Goal: Task Accomplishment & Management: Manage account settings

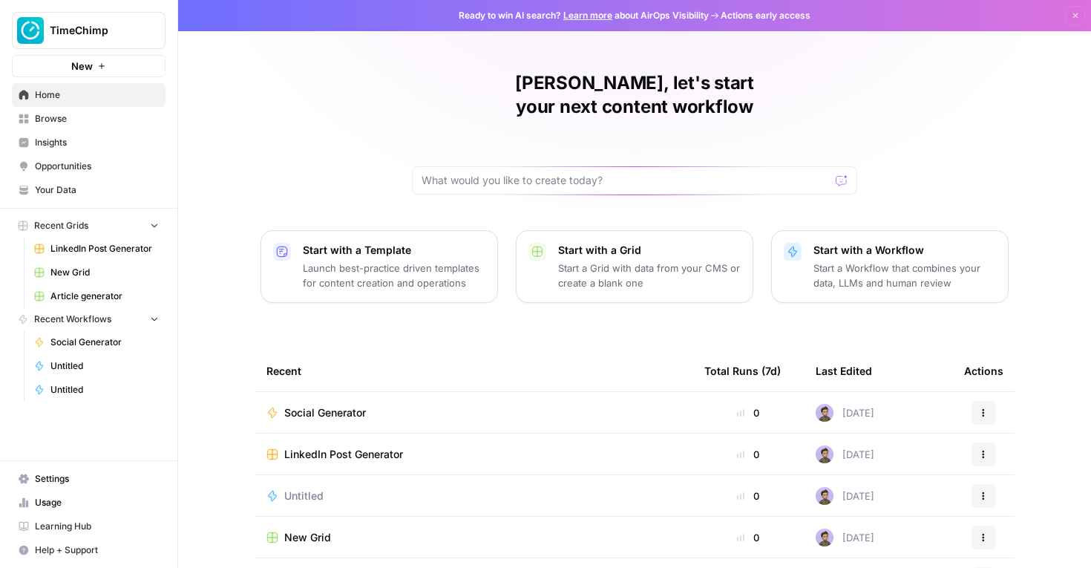
scroll to position [115, 0]
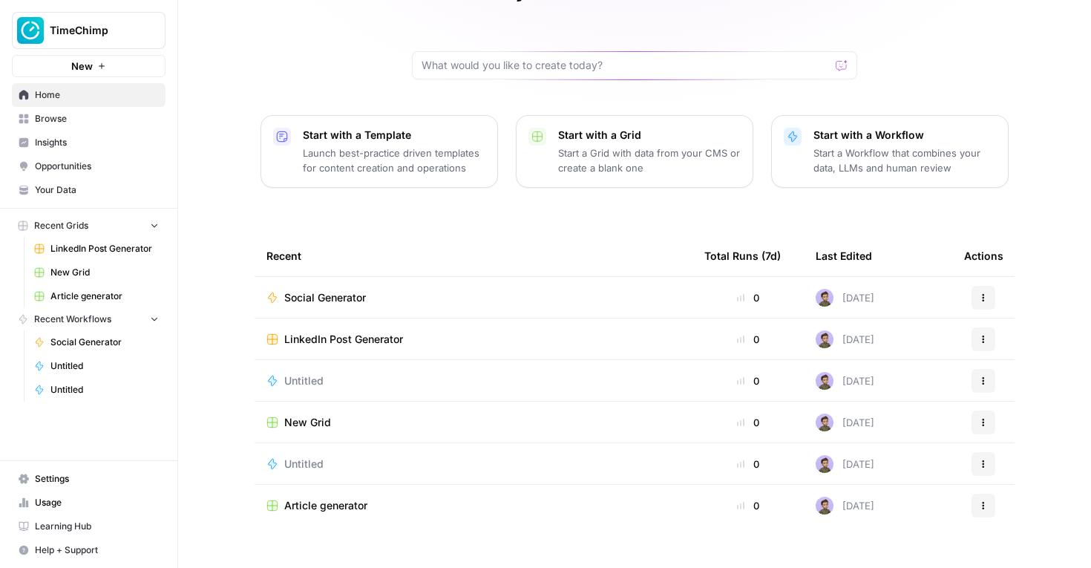
click at [192, 223] on div "[PERSON_NAME], let's start your next content workflow Start with a Template Lau…" at bounding box center [634, 238] width 913 height 707
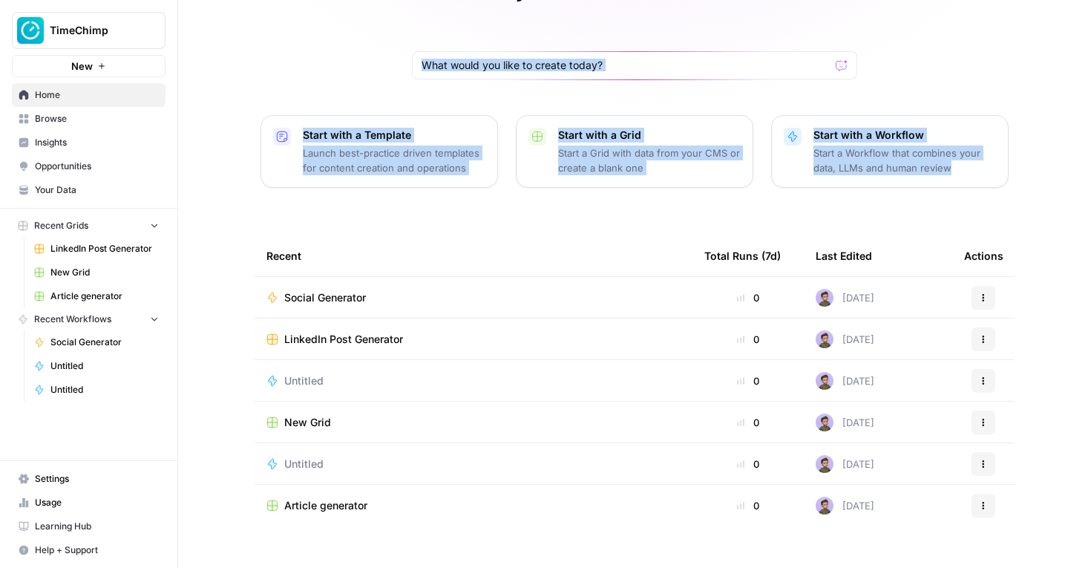
drag, startPoint x: 1018, startPoint y: 178, endPoint x: 576, endPoint y: 24, distance: 467.9
click at [575, 24] on div "[PERSON_NAME], let's start your next content workflow Start with a Template Lau…" at bounding box center [634, 238] width 913 height 707
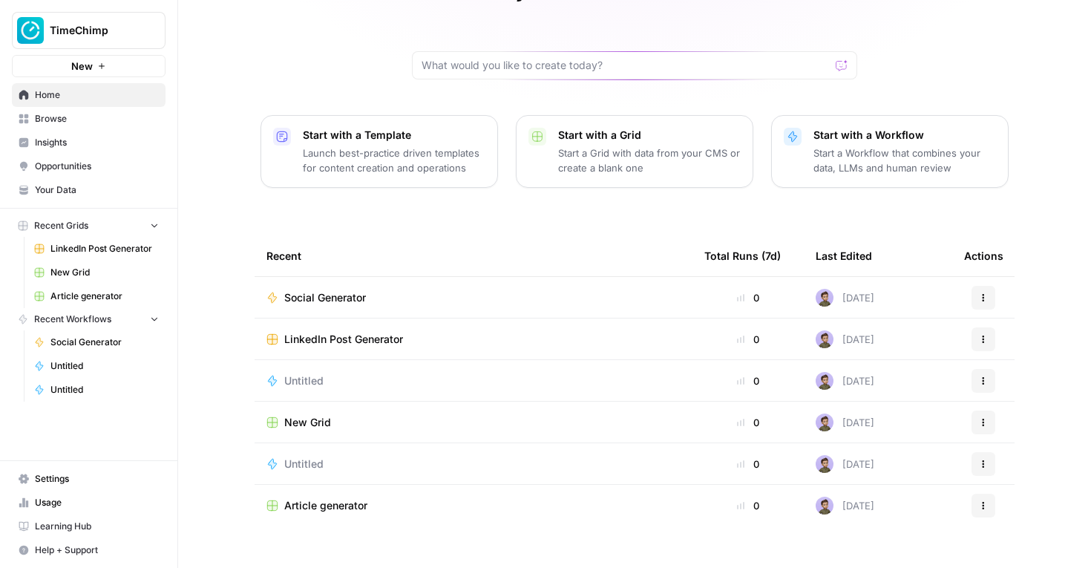
click at [563, 8] on div "[PERSON_NAME], let's start your next content workflow" at bounding box center [634, 17] width 445 height 123
drag, startPoint x: 563, startPoint y: 8, endPoint x: 777, endPoint y: 159, distance: 261.6
click at [777, 160] on div "[PERSON_NAME], let's start your next content workflow Start with a Template Lau…" at bounding box center [634, 238] width 913 height 707
click at [788, 174] on div "[PERSON_NAME], let's start your next content workflow Start with a Template Lau…" at bounding box center [634, 238] width 913 height 707
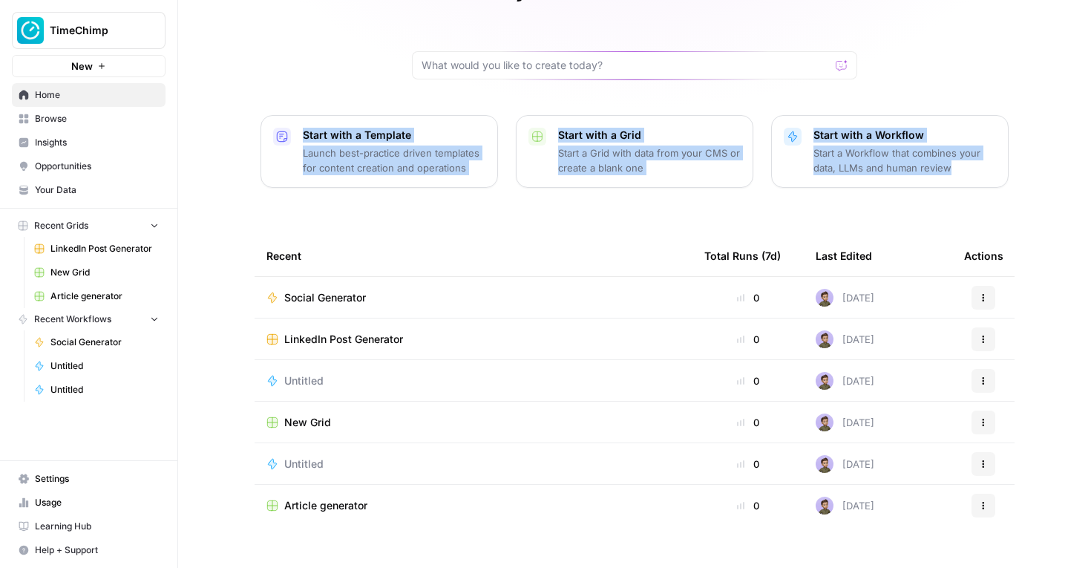
drag, startPoint x: 829, startPoint y: 174, endPoint x: 276, endPoint y: 18, distance: 574.8
click at [273, 19] on div "[PERSON_NAME], let's start your next content workflow Start with a Template Lau…" at bounding box center [634, 238] width 913 height 707
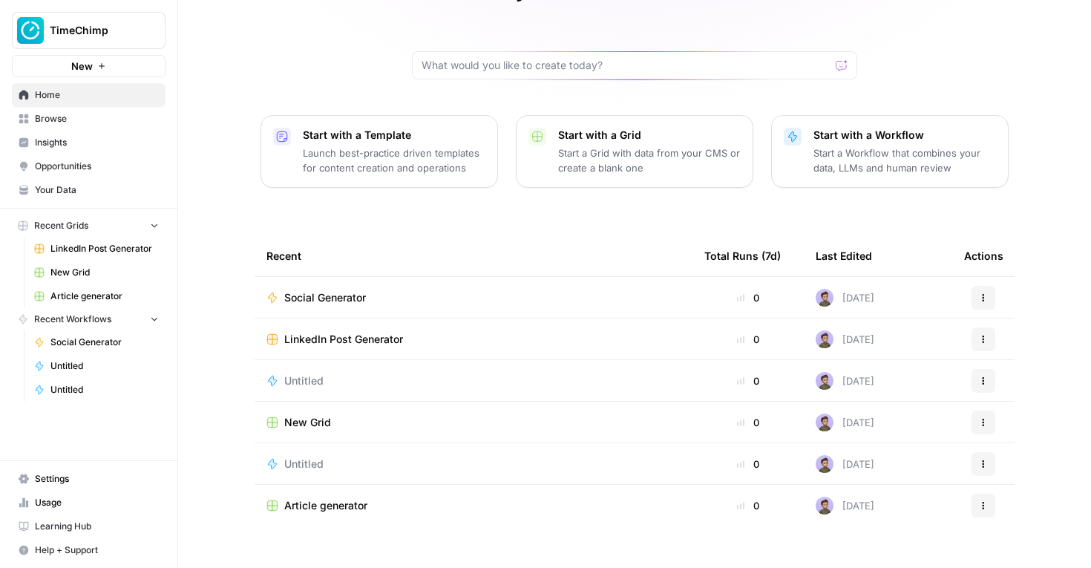
click at [276, 18] on div "[PERSON_NAME], let's start your next content workflow Start with a Template Lau…" at bounding box center [634, 238] width 913 height 707
click at [91, 344] on span "Social Generator" at bounding box center [104, 342] width 108 height 13
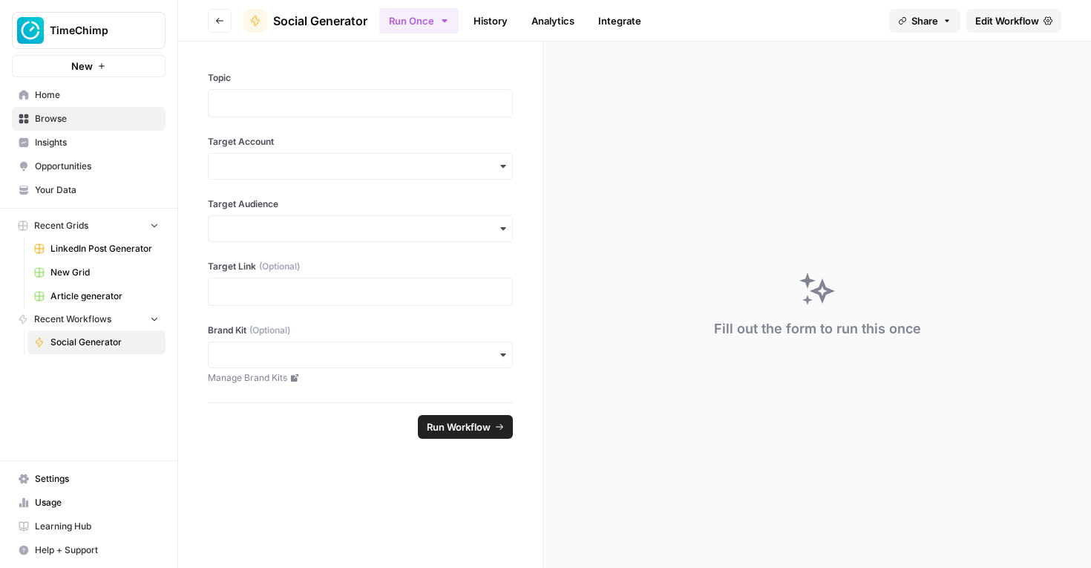
click at [152, 319] on icon "button" at bounding box center [154, 318] width 10 height 10
click at [152, 319] on icon "button" at bounding box center [154, 319] width 10 height 10
click at [50, 97] on span "Home" at bounding box center [97, 94] width 124 height 13
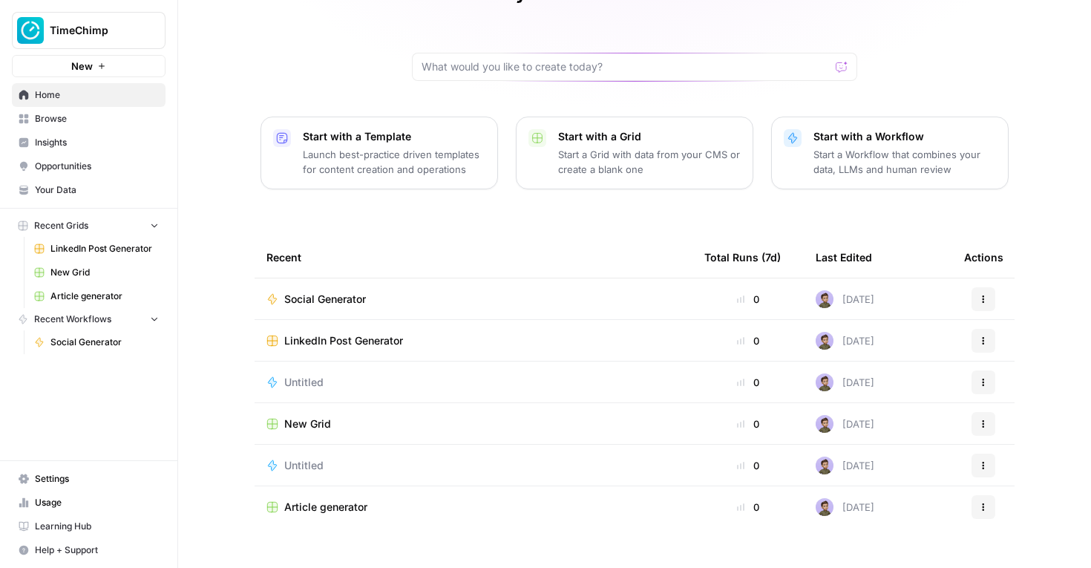
scroll to position [115, 0]
click at [318, 498] on span "Article generator" at bounding box center [325, 505] width 83 height 15
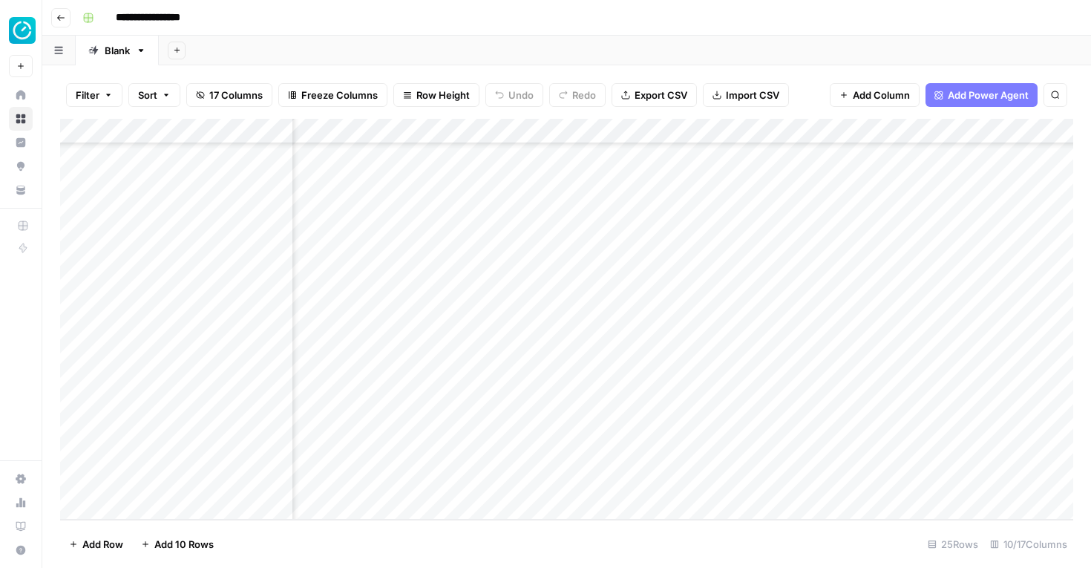
scroll to position [279, 0]
click at [157, 13] on input "**********" at bounding box center [158, 18] width 99 height 24
click at [131, 16] on input "**********" at bounding box center [158, 18] width 99 height 24
type input "**********"
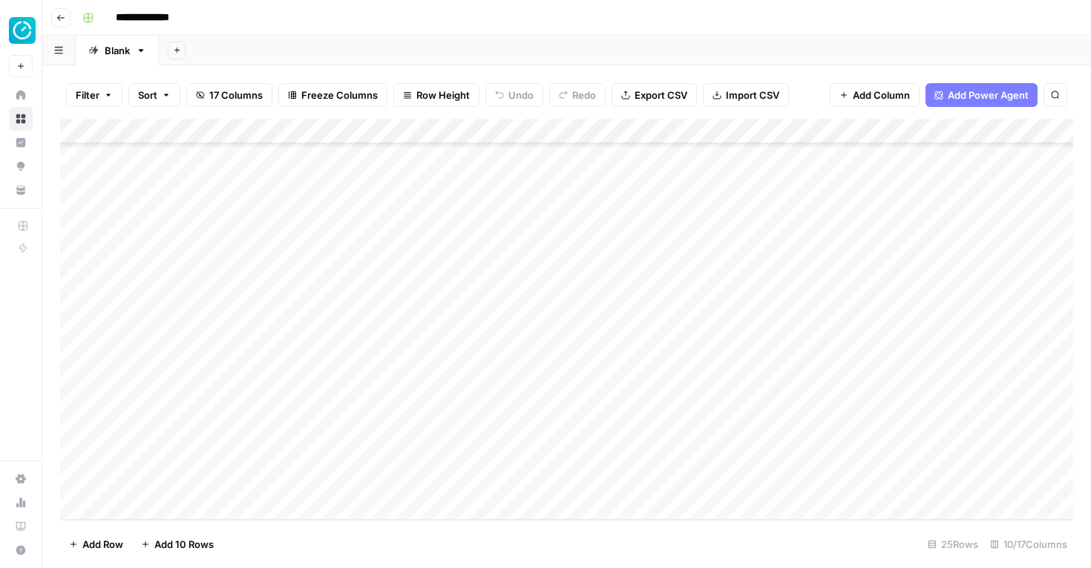
click at [273, 19] on div "**********" at bounding box center [576, 18] width 1000 height 24
click at [63, 20] on icon "button" at bounding box center [60, 17] width 9 height 9
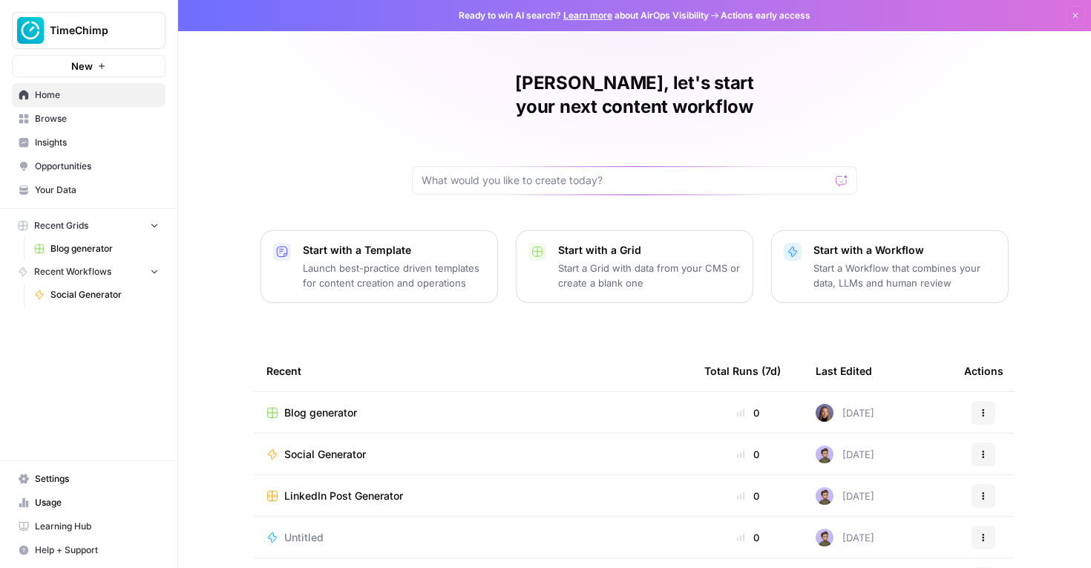
scroll to position [115, 0]
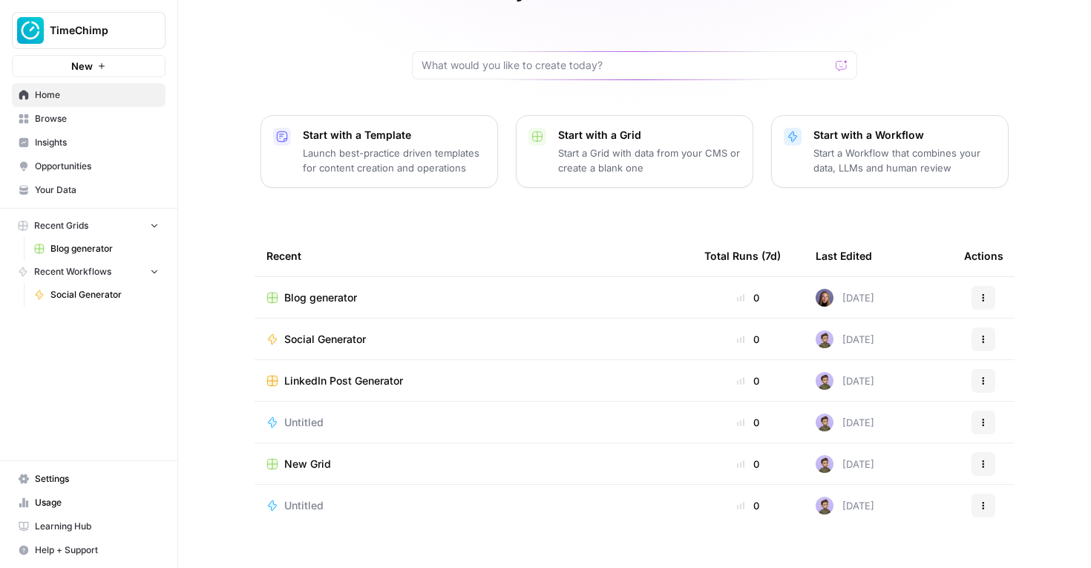
click at [322, 290] on span "Blog generator" at bounding box center [320, 297] width 73 height 15
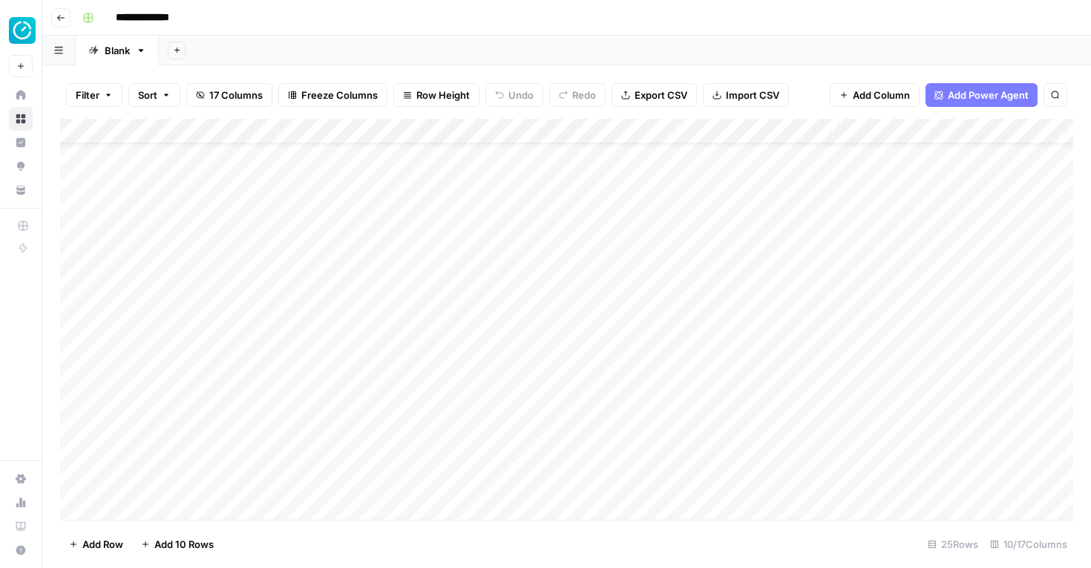
scroll to position [279, 0]
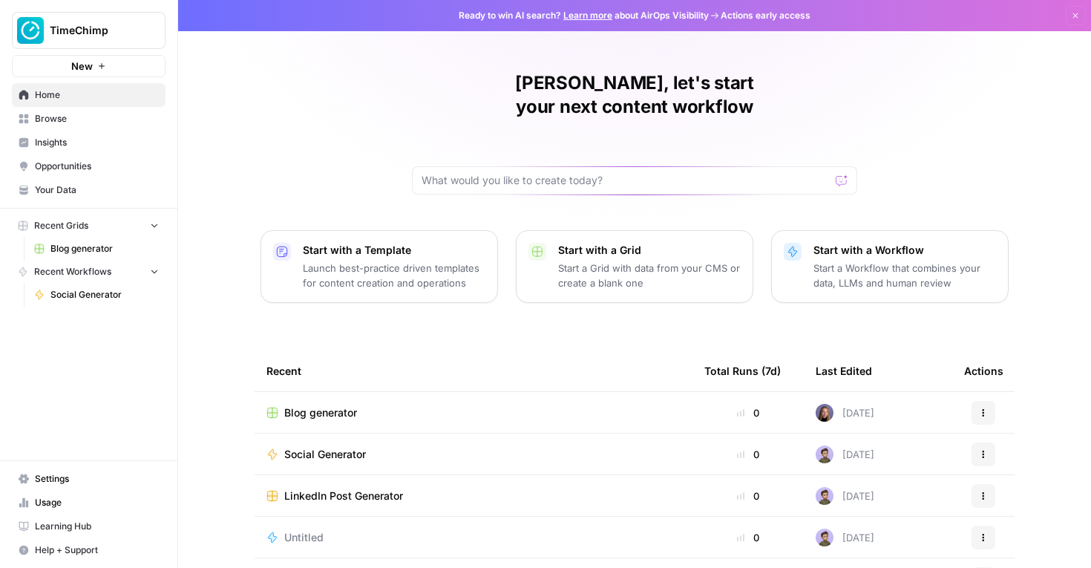
click at [308, 405] on span "Blog generator" at bounding box center [320, 412] width 73 height 15
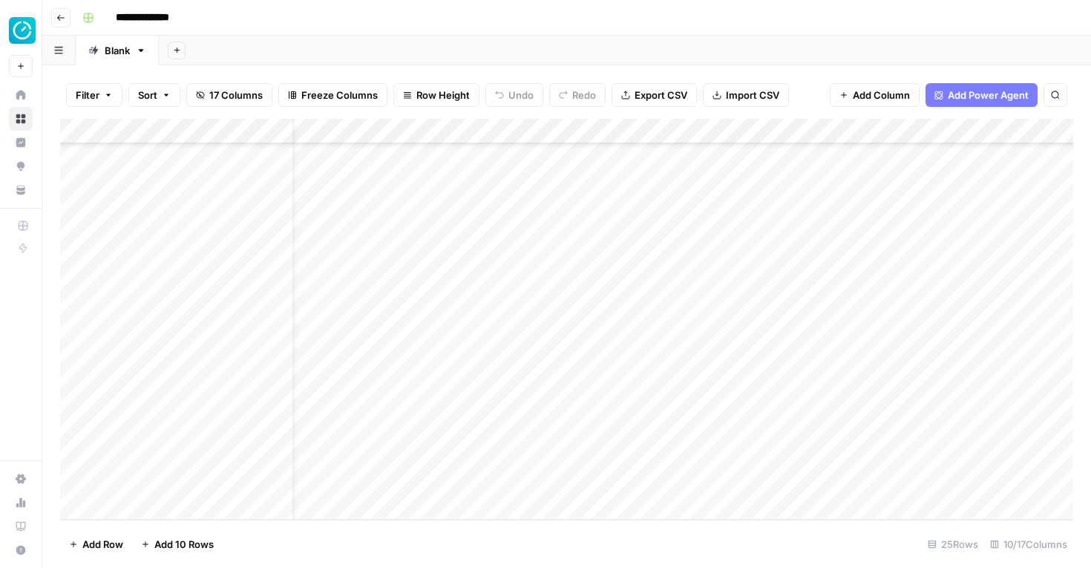
scroll to position [279, 0]
click at [23, 97] on icon at bounding box center [21, 95] width 10 height 10
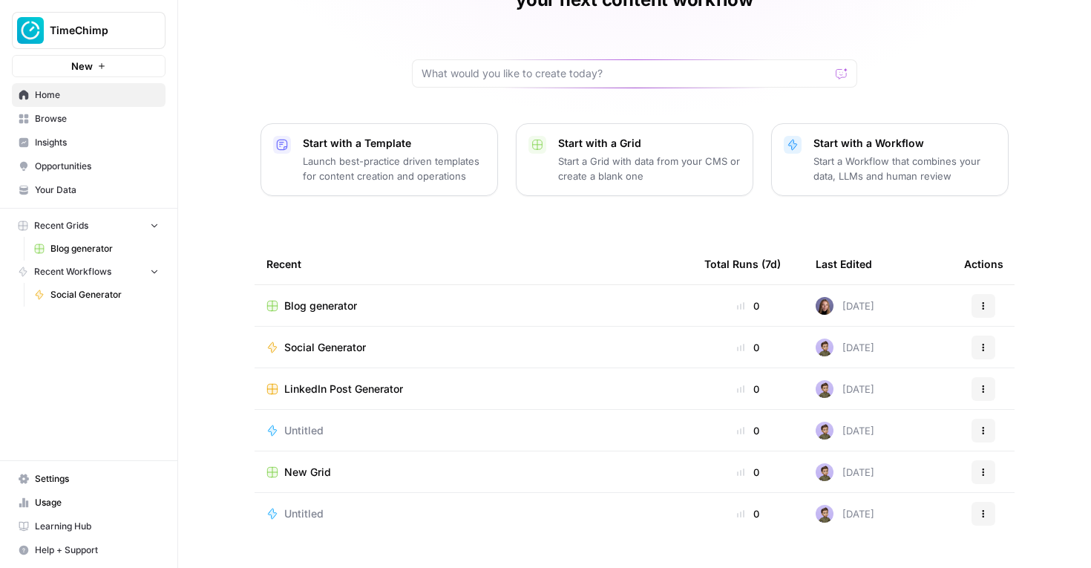
scroll to position [115, 0]
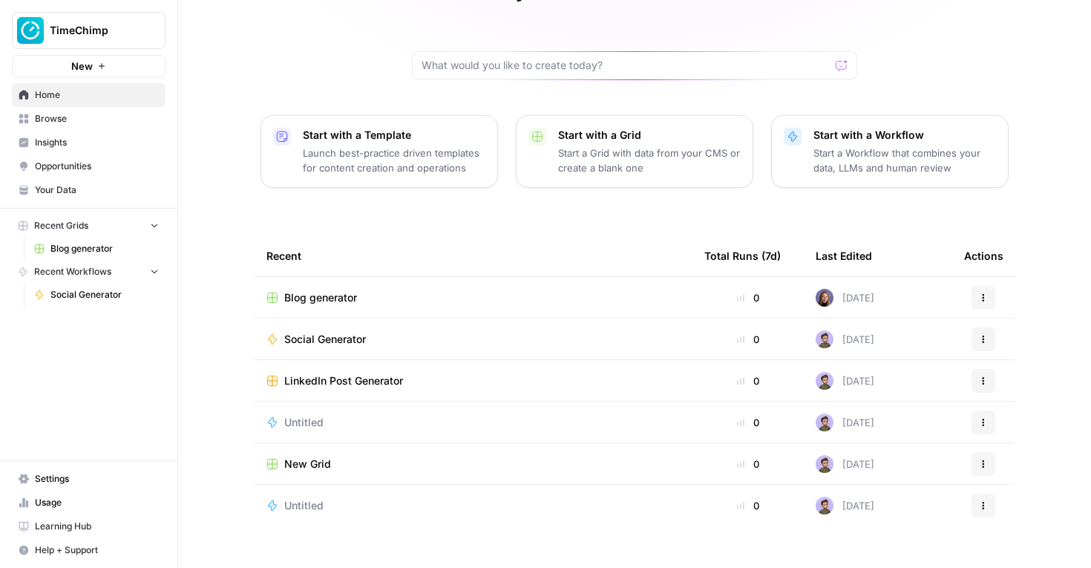
click at [310, 373] on span "LinkedIn Post Generator" at bounding box center [343, 380] width 119 height 15
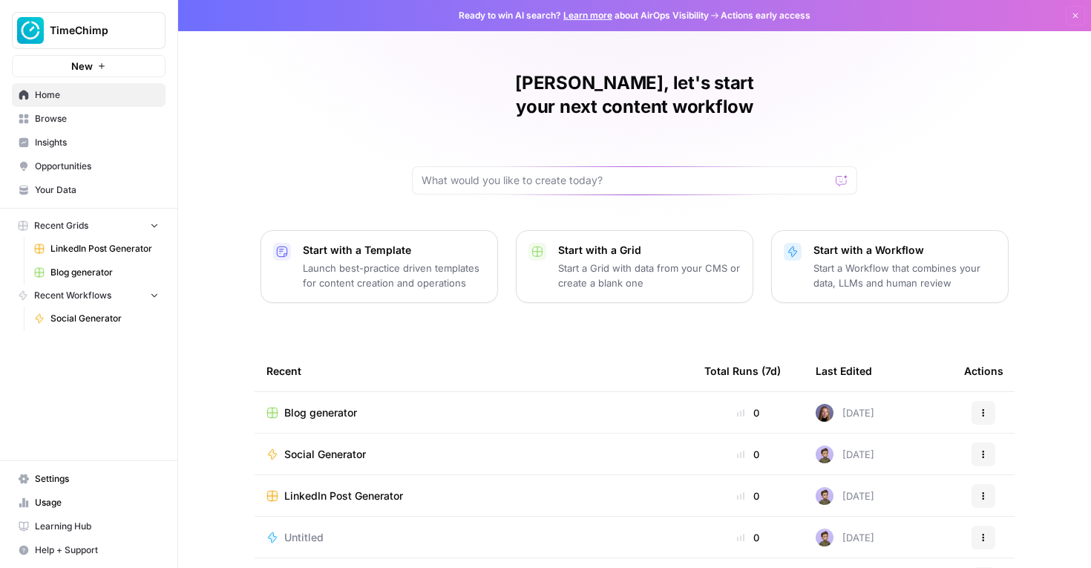
click at [310, 434] on td "Social Generator" at bounding box center [474, 454] width 438 height 41
click at [306, 447] on span "Social Generator" at bounding box center [325, 454] width 82 height 15
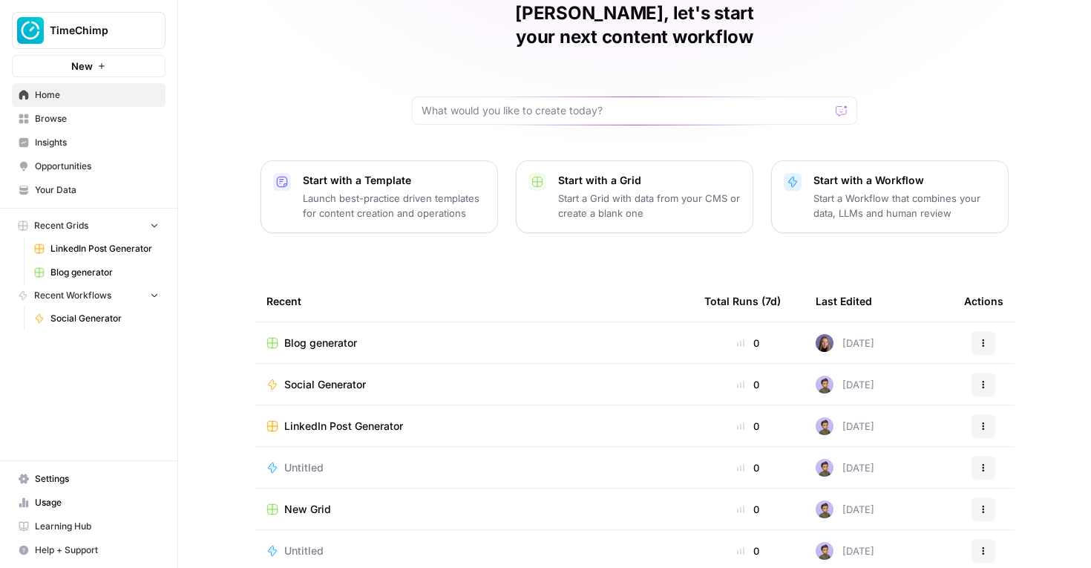
scroll to position [115, 0]
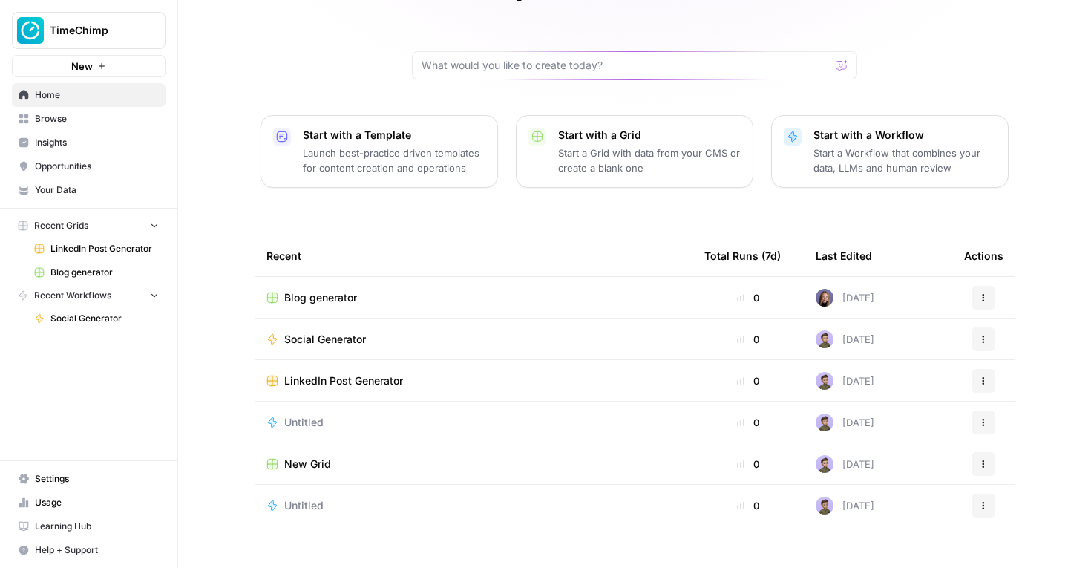
click at [307, 457] on span "New Grid" at bounding box center [307, 464] width 47 height 15
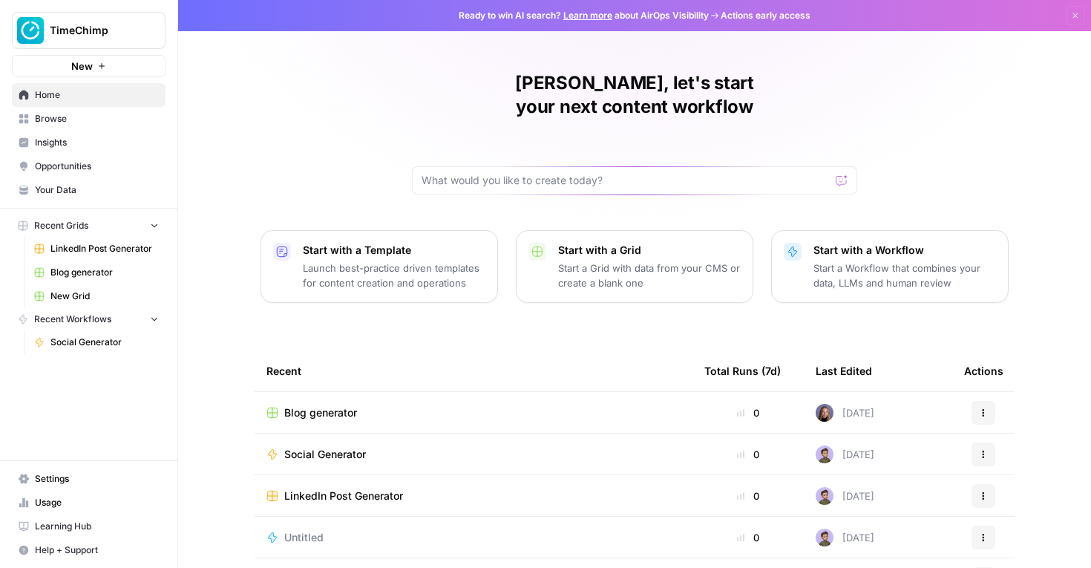
scroll to position [115, 0]
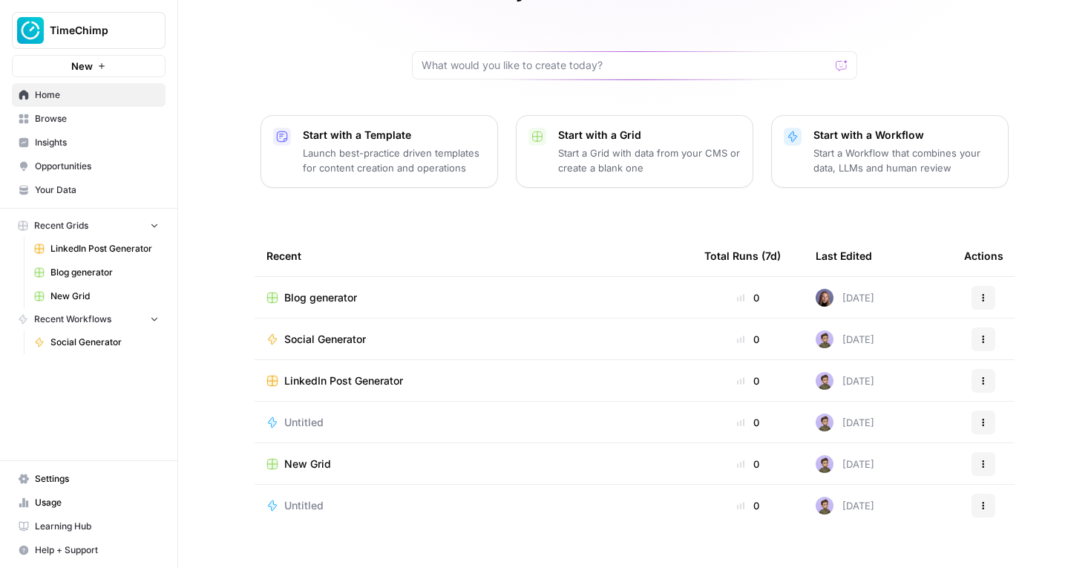
click at [312, 290] on td "Blog generator" at bounding box center [474, 297] width 438 height 41
click at [314, 290] on span "Blog generator" at bounding box center [320, 297] width 73 height 15
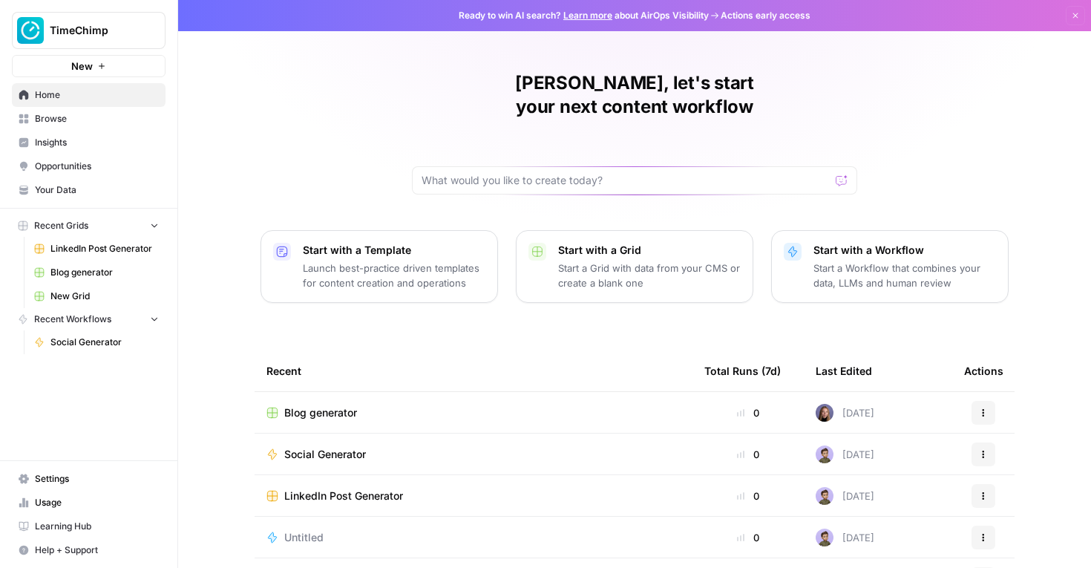
click at [310, 405] on span "Blog generator" at bounding box center [320, 412] width 73 height 15
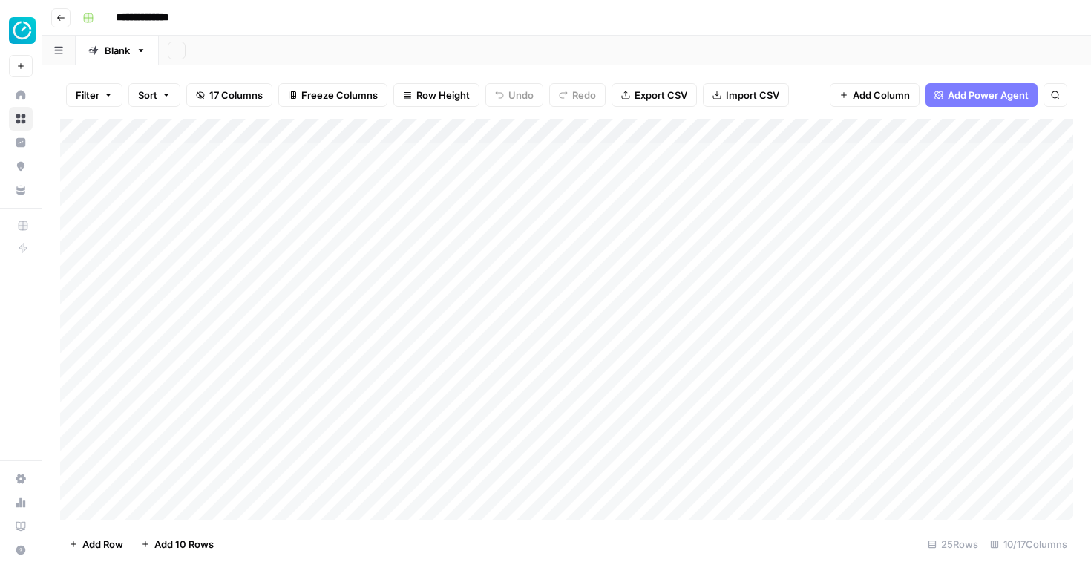
click at [64, 15] on icon "button" at bounding box center [60, 17] width 9 height 9
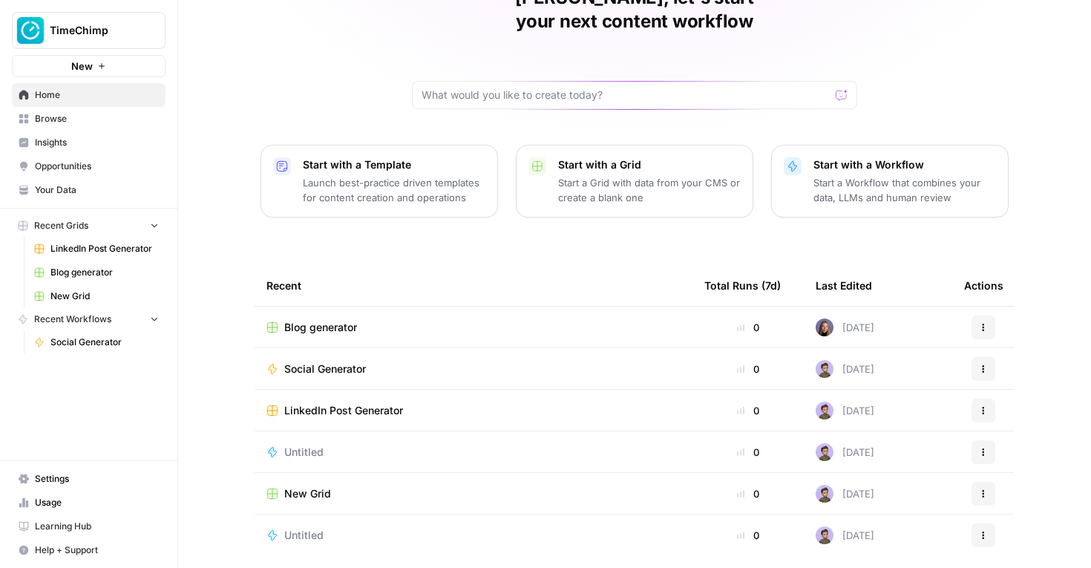
scroll to position [115, 0]
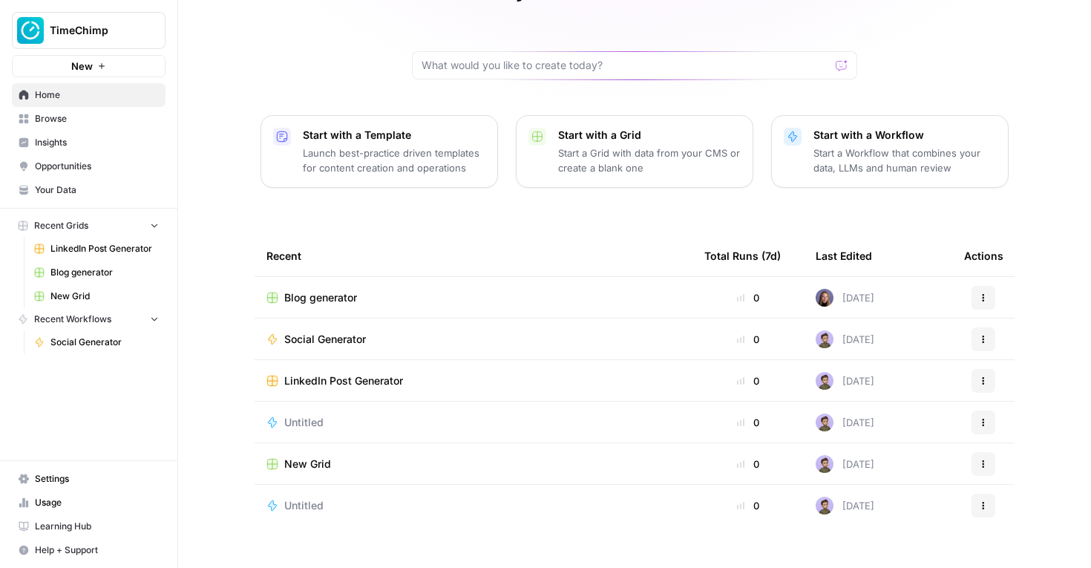
click at [335, 332] on span "Social Generator" at bounding box center [325, 339] width 82 height 15
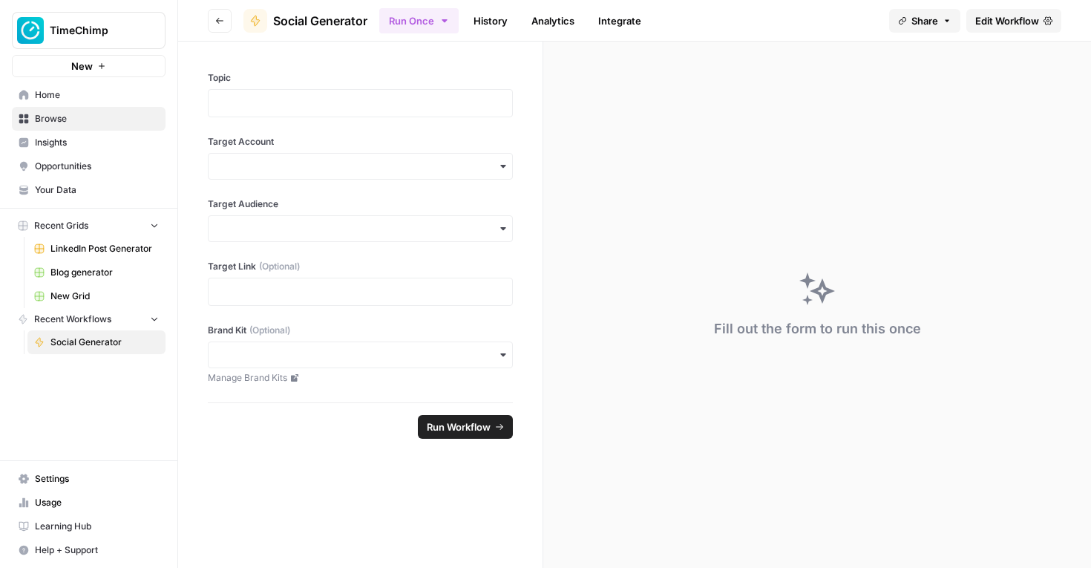
click at [215, 14] on button "Go back" at bounding box center [220, 21] width 24 height 24
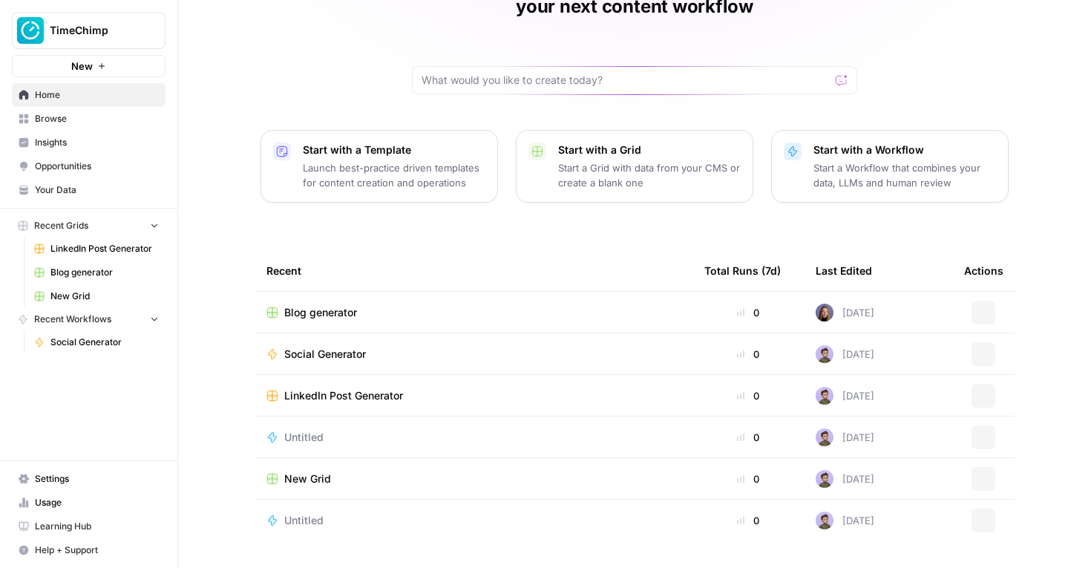
scroll to position [115, 0]
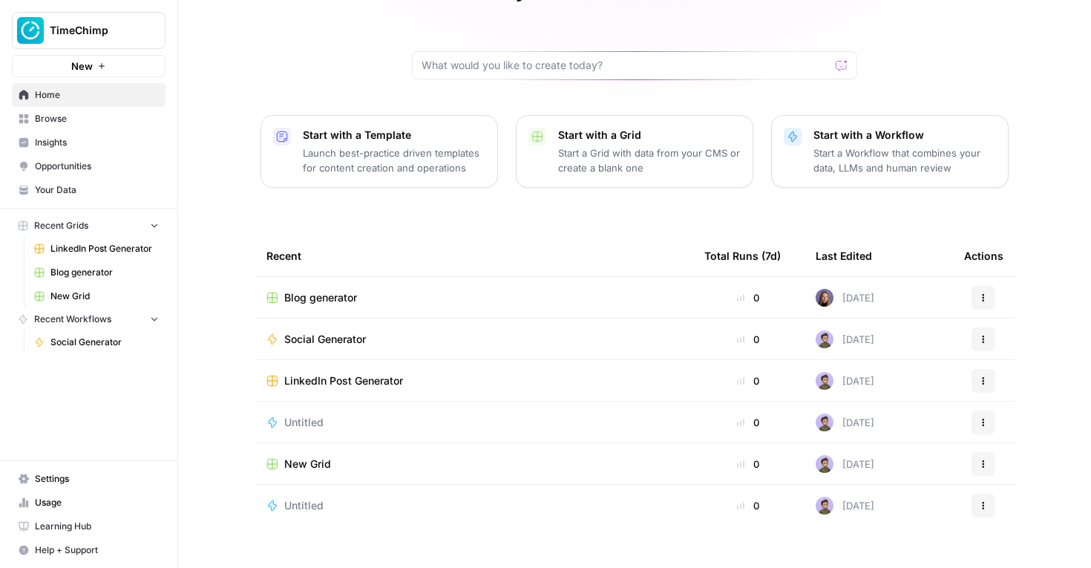
click at [317, 290] on span "Blog generator" at bounding box center [320, 297] width 73 height 15
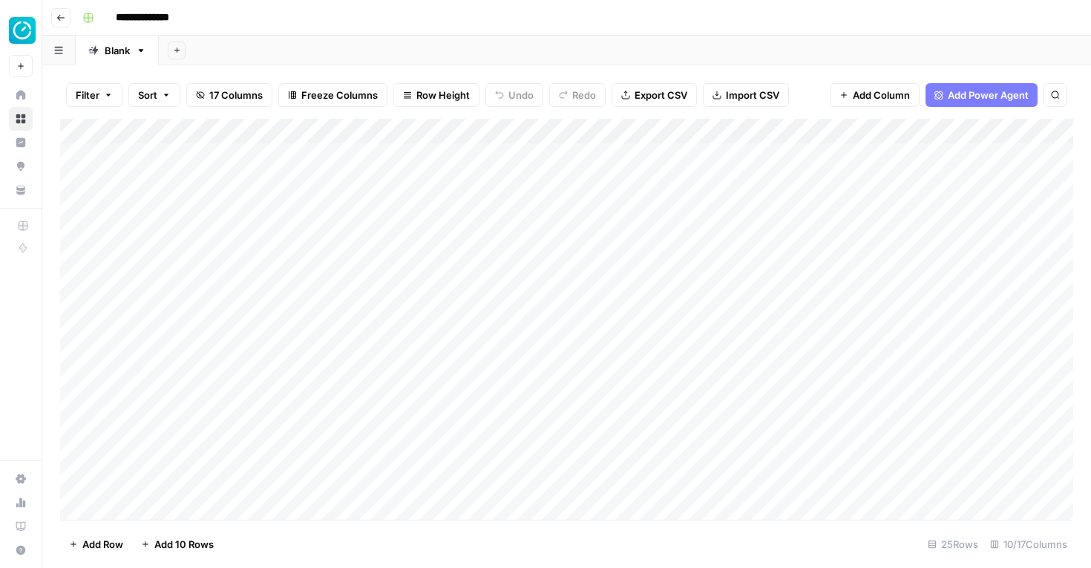
scroll to position [279, 0]
click at [64, 15] on icon "button" at bounding box center [60, 17] width 9 height 9
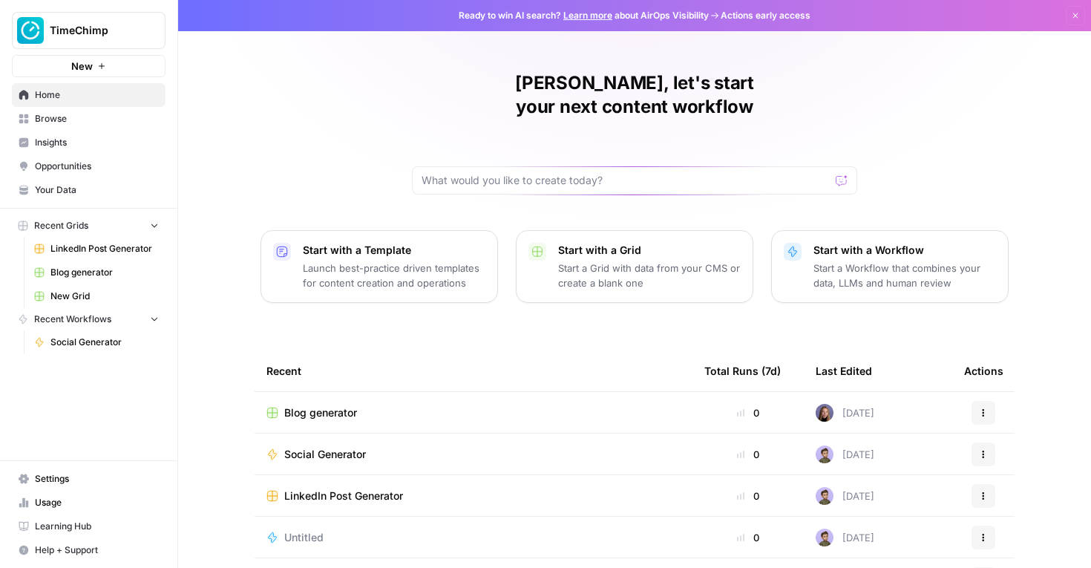
click at [320, 392] on td "Blog generator" at bounding box center [474, 412] width 438 height 41
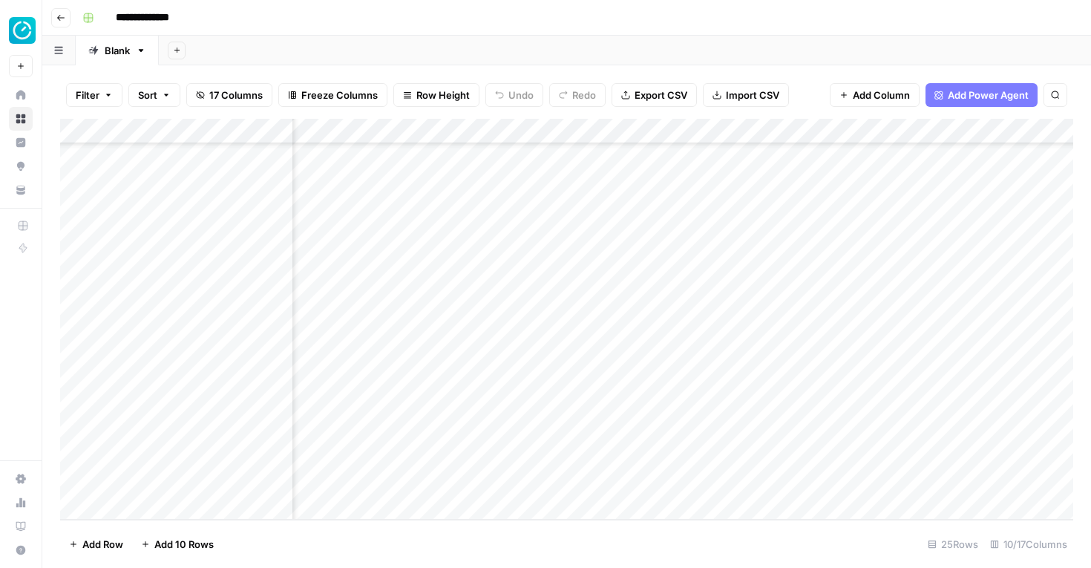
scroll to position [279, 137]
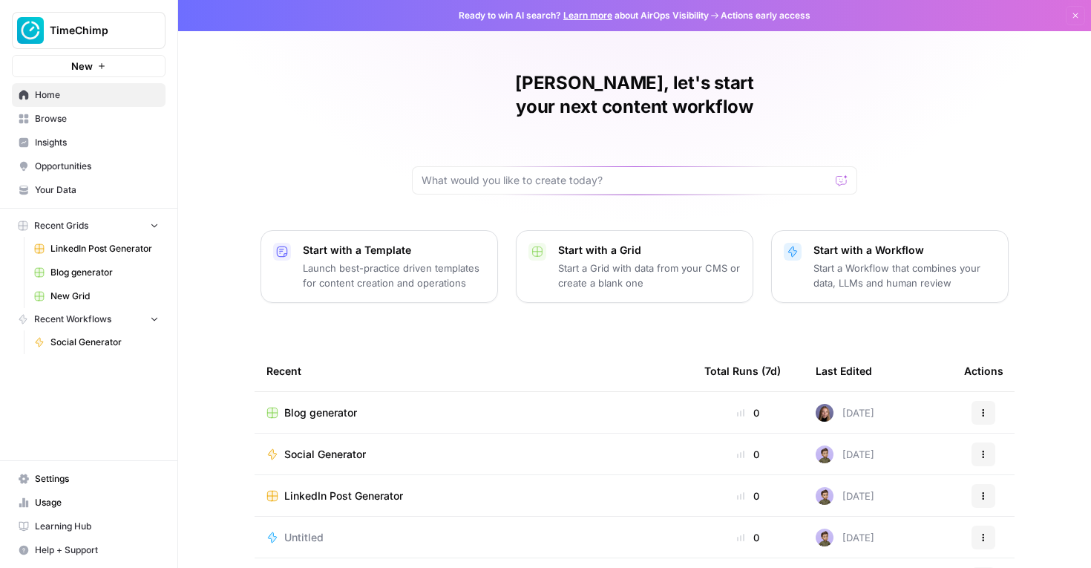
click at [326, 405] on span "Blog generator" at bounding box center [320, 412] width 73 height 15
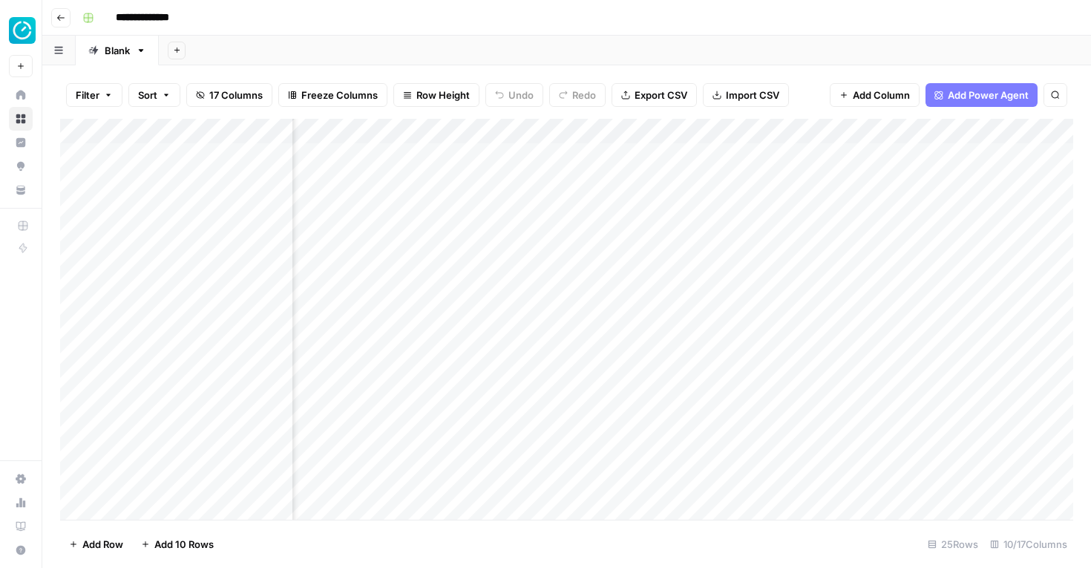
scroll to position [279, 203]
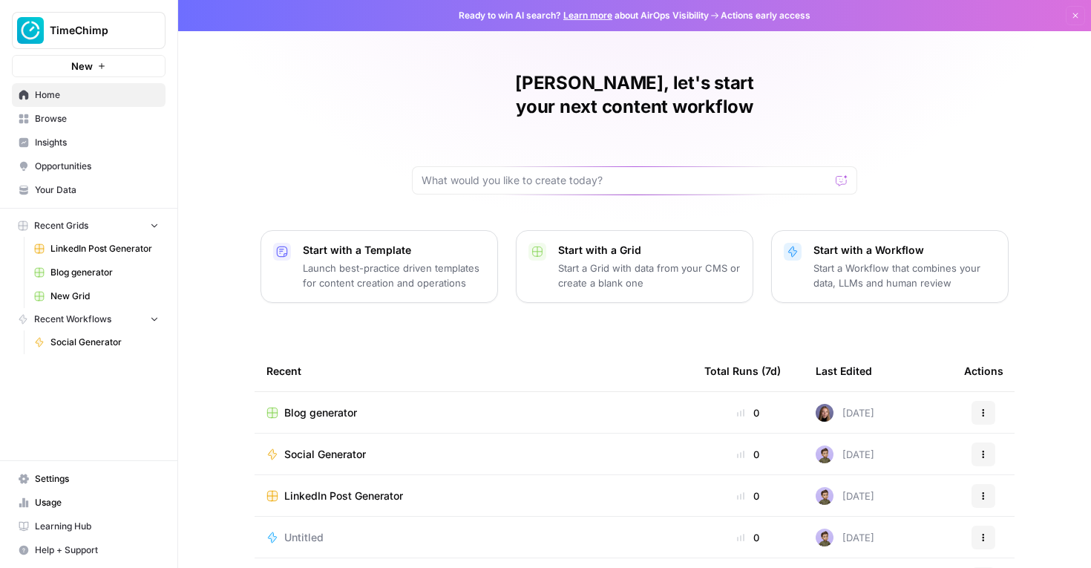
click at [296, 405] on span "Blog generator" at bounding box center [320, 412] width 73 height 15
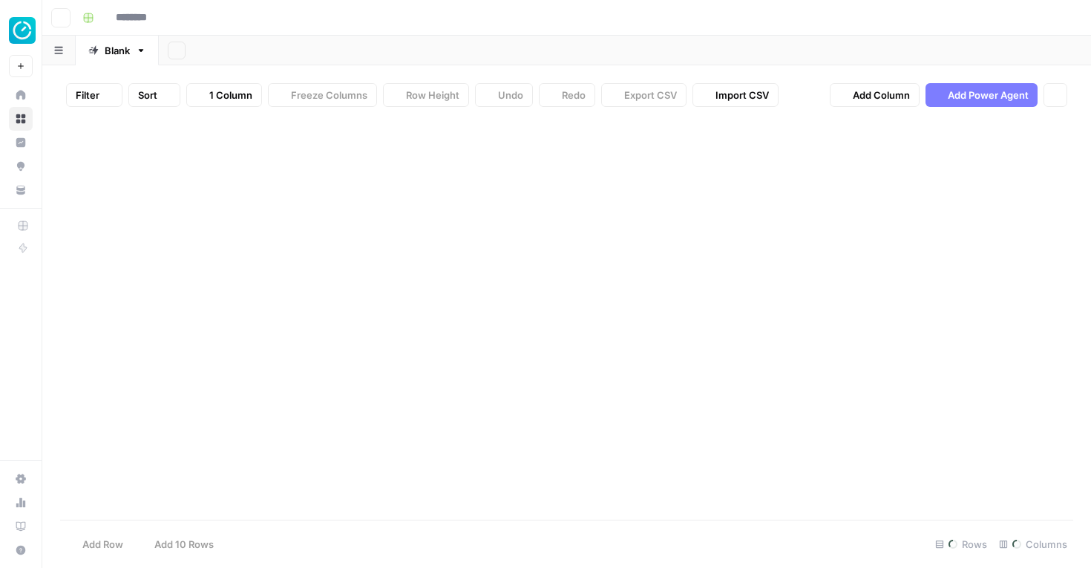
type input "**********"
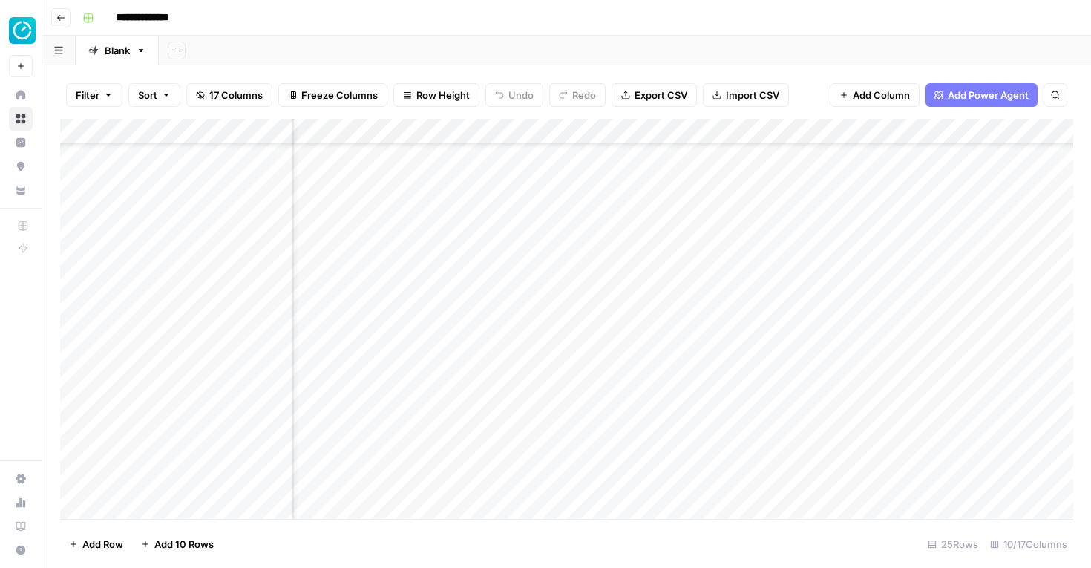
scroll to position [279, 482]
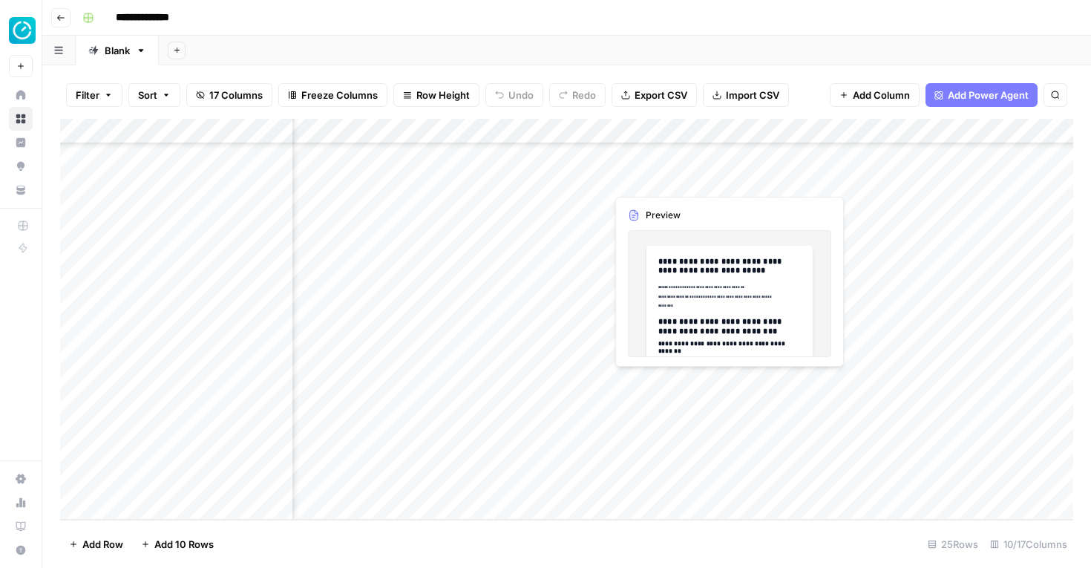
click at [673, 180] on div "Add Column" at bounding box center [566, 319] width 1013 height 401
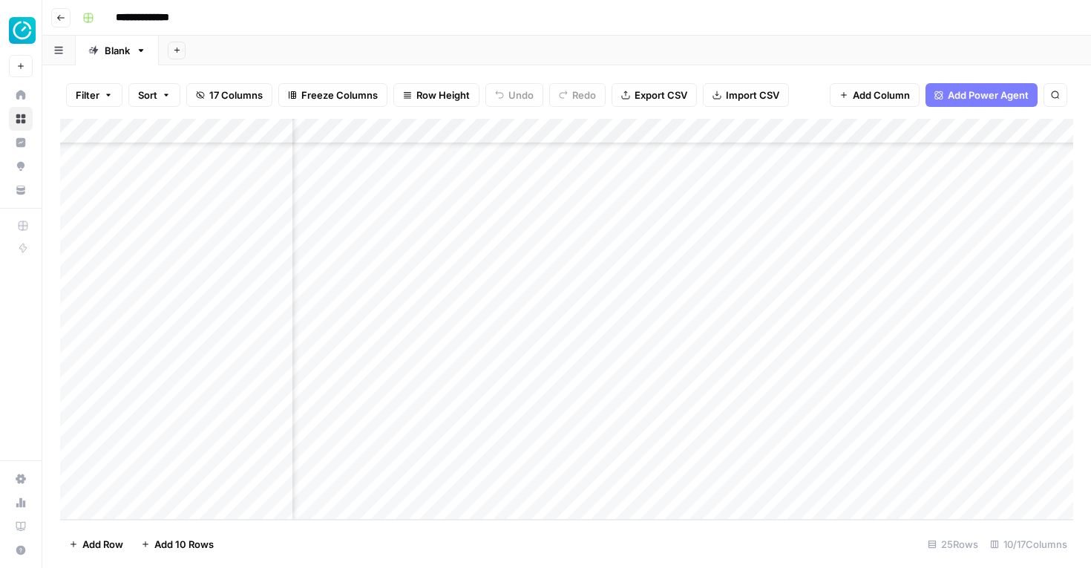
scroll to position [279, 664]
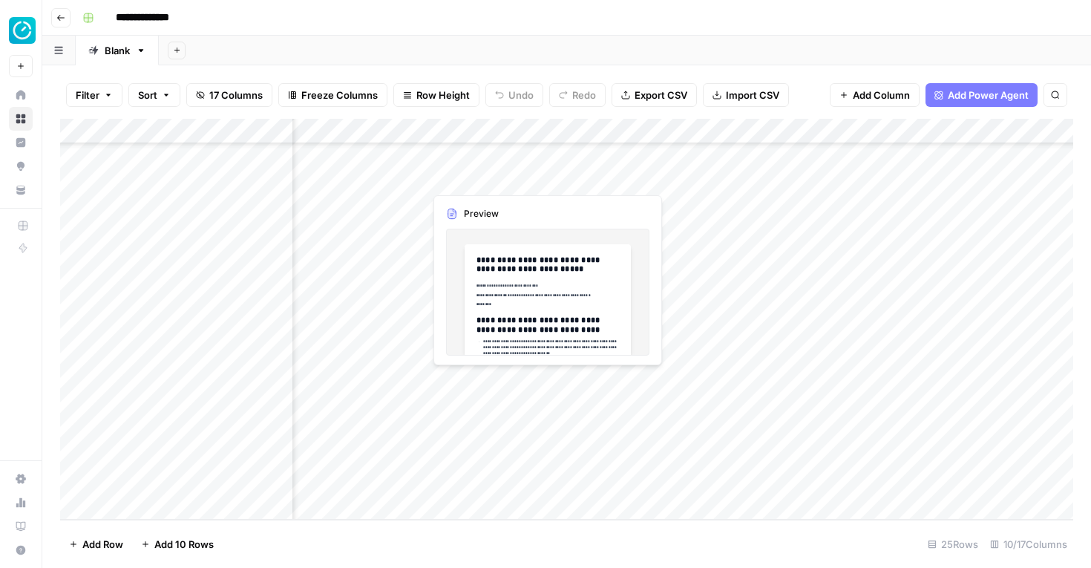
click at [477, 378] on div "Add Column" at bounding box center [566, 319] width 1013 height 401
click at [546, 382] on div "Add Column" at bounding box center [566, 319] width 1013 height 401
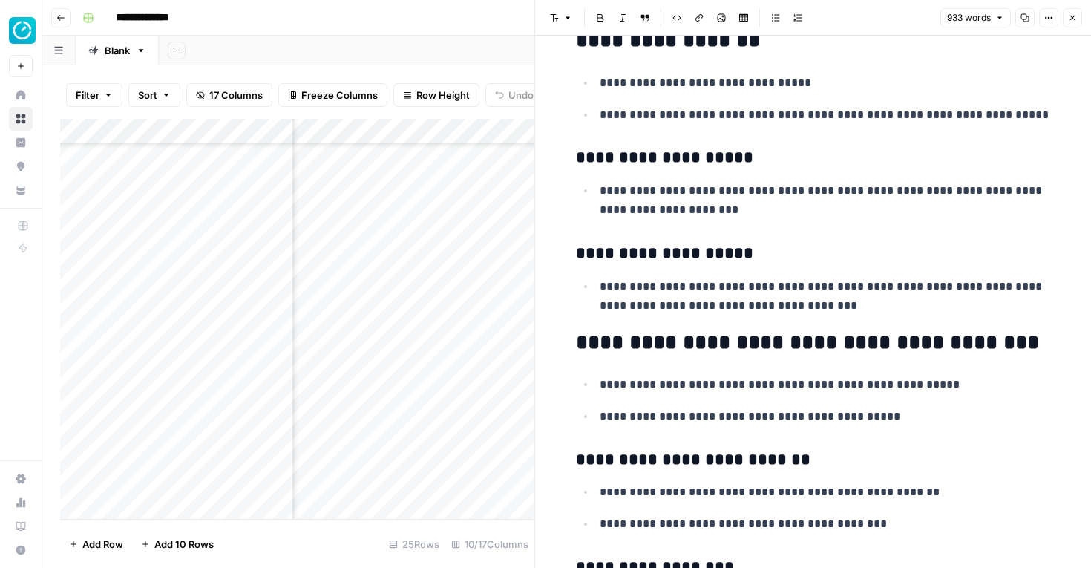
scroll to position [2383, 0]
click at [641, 350] on h2 "**********" at bounding box center [813, 344] width 475 height 24
click at [645, 401] on ul "**********" at bounding box center [813, 401] width 475 height 52
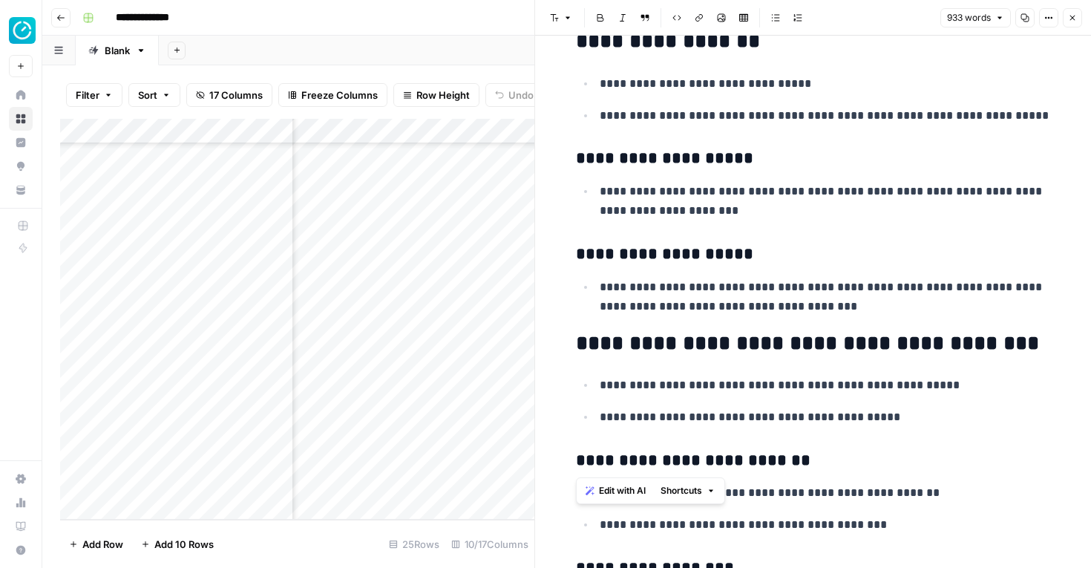
drag, startPoint x: 645, startPoint y: 438, endPoint x: 649, endPoint y: 169, distance: 268.8
click at [649, 169] on div "**********" at bounding box center [813, 507] width 493 height 5662
click at [650, 353] on h2 "**********" at bounding box center [813, 344] width 475 height 24
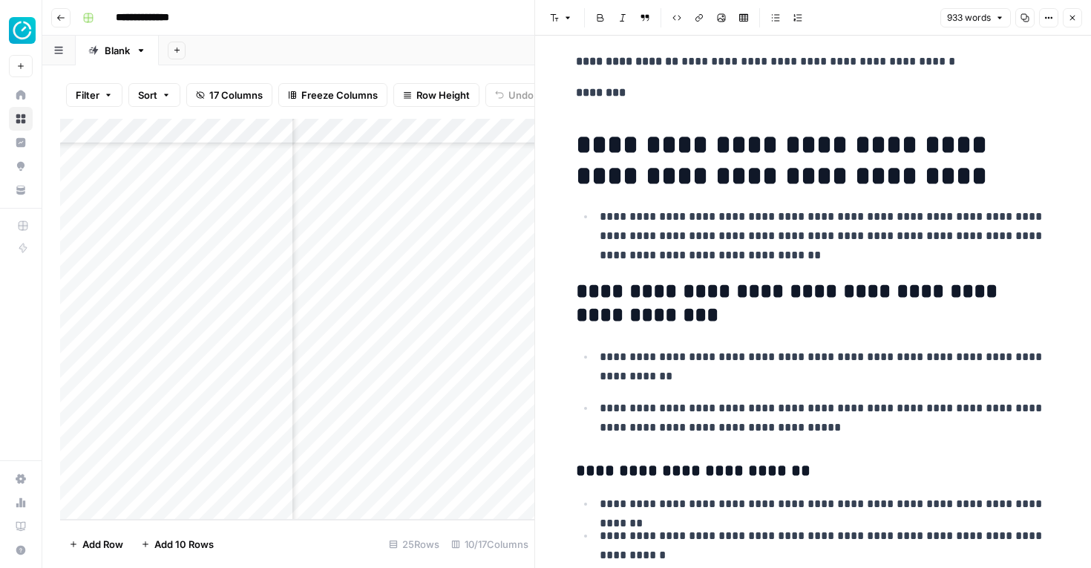
scroll to position [0, 0]
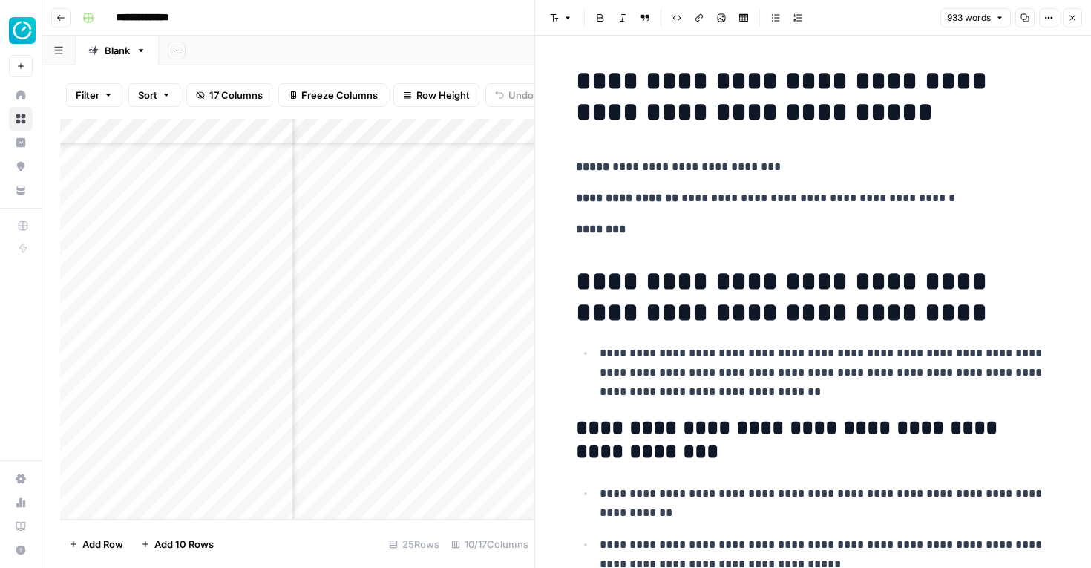
click at [1065, 22] on button "Close" at bounding box center [1072, 17] width 19 height 19
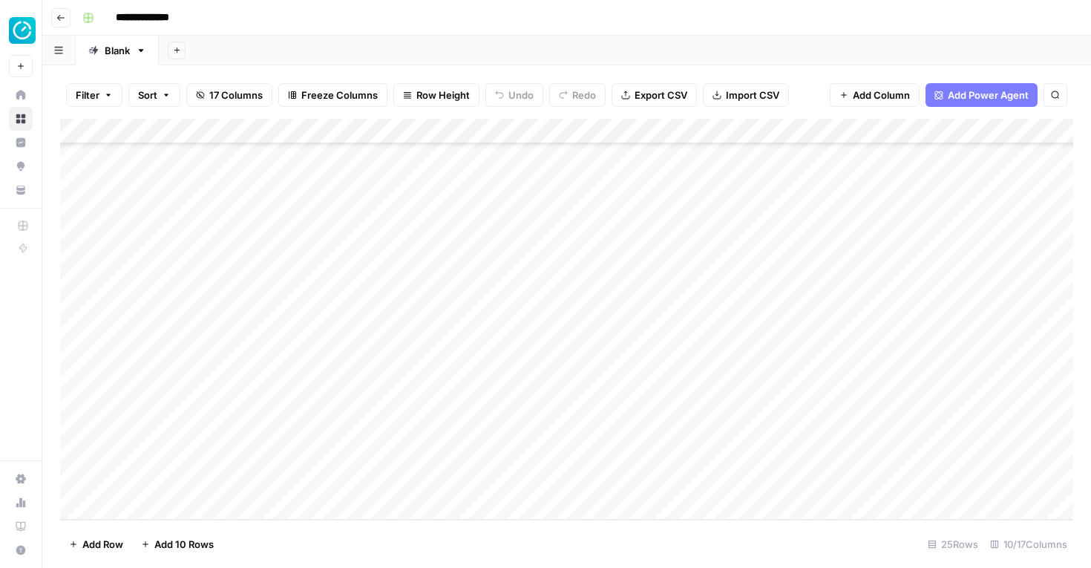
scroll to position [279, 0]
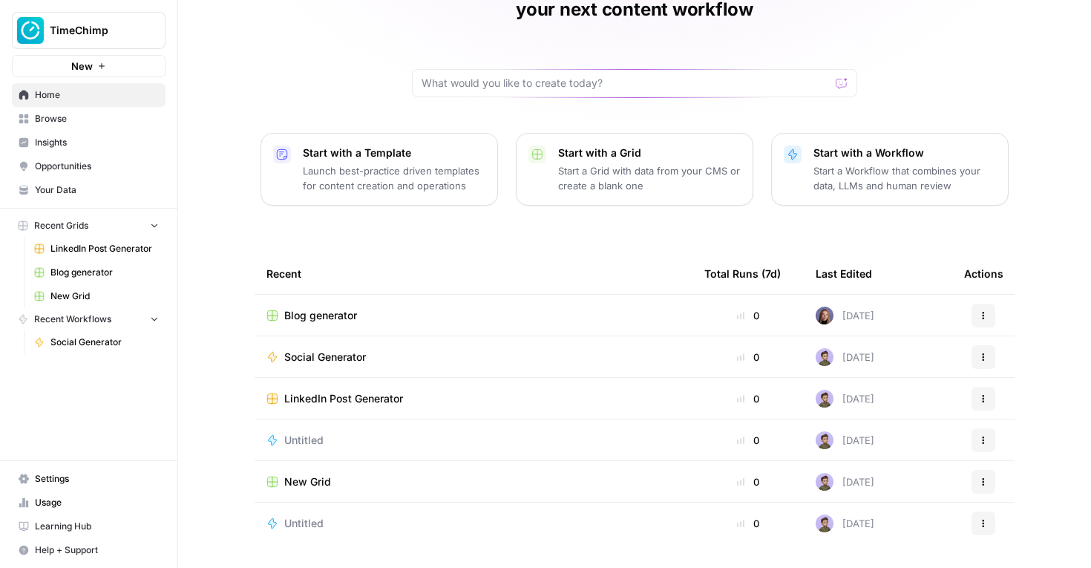
scroll to position [115, 0]
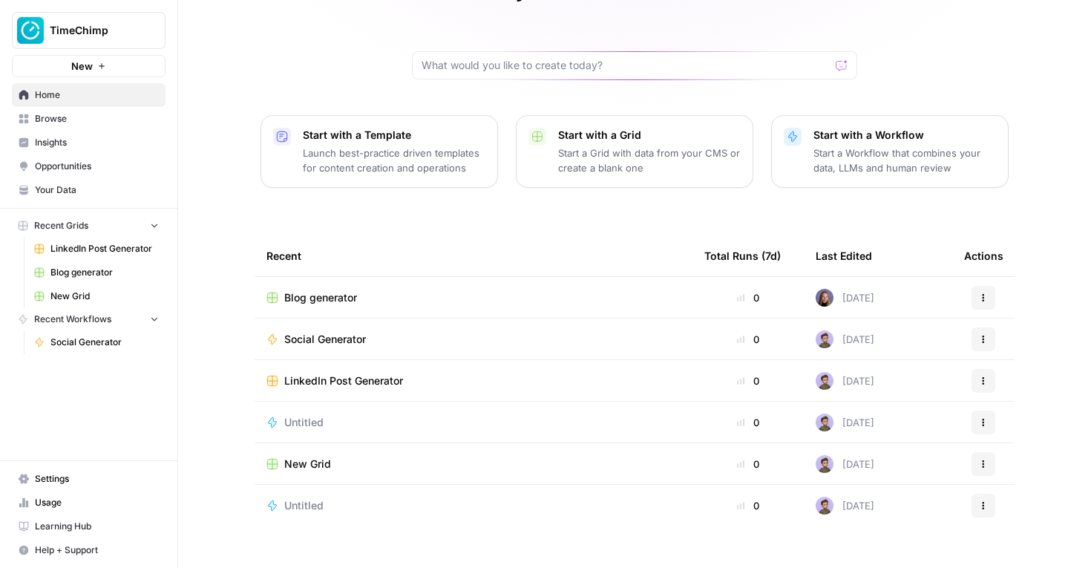
click at [318, 457] on span "New Grid" at bounding box center [307, 464] width 47 height 15
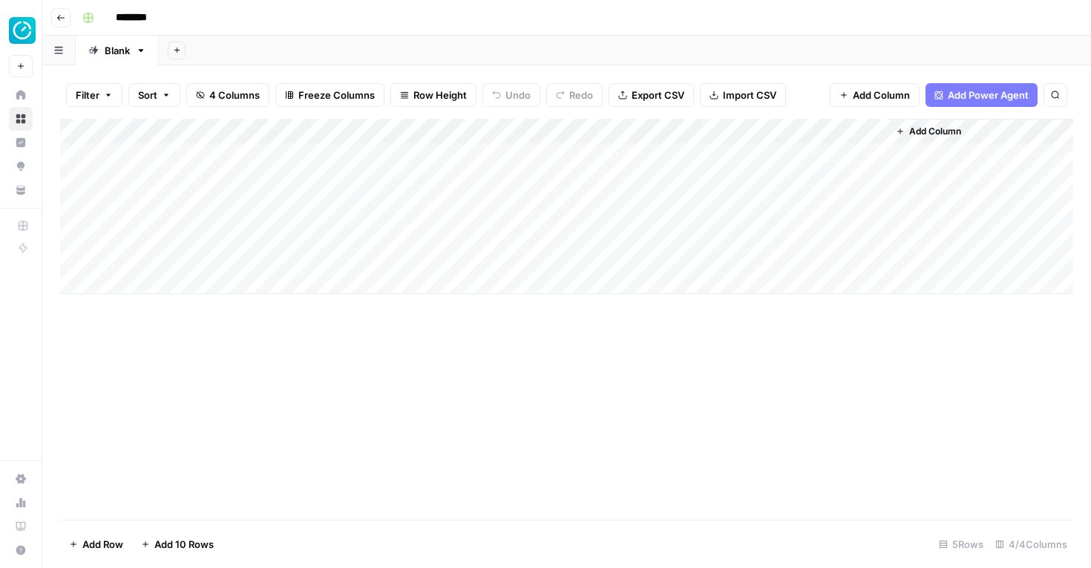
click at [62, 14] on icon "button" at bounding box center [60, 17] width 9 height 9
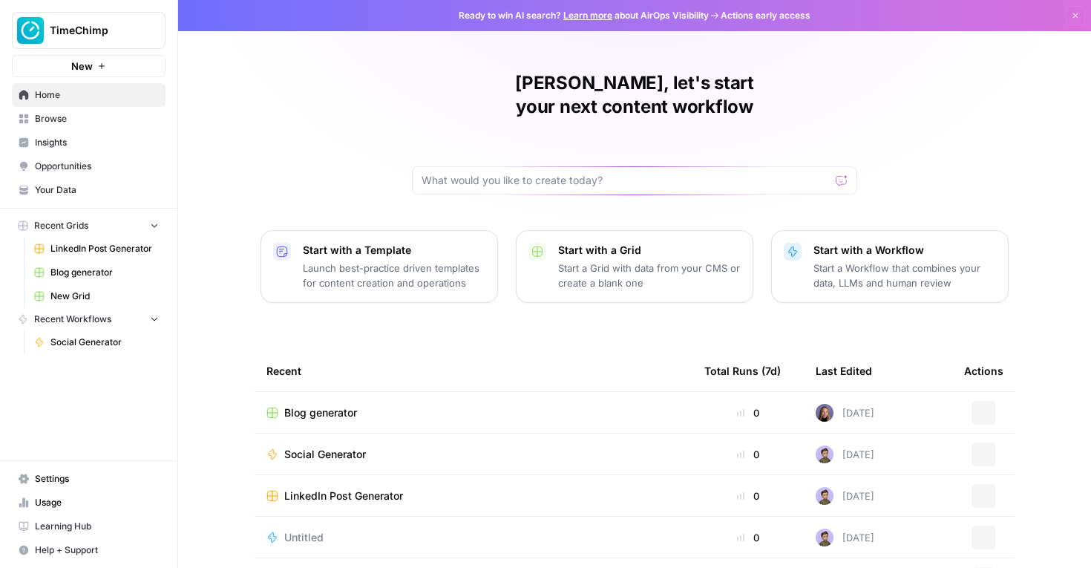
scroll to position [115, 0]
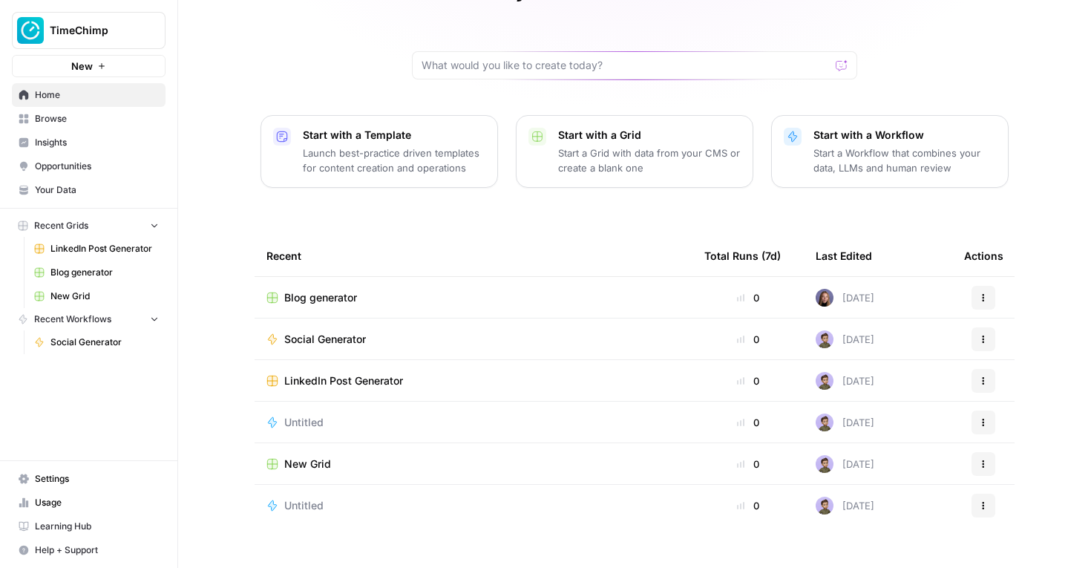
click at [40, 115] on span "Browse" at bounding box center [97, 118] width 124 height 13
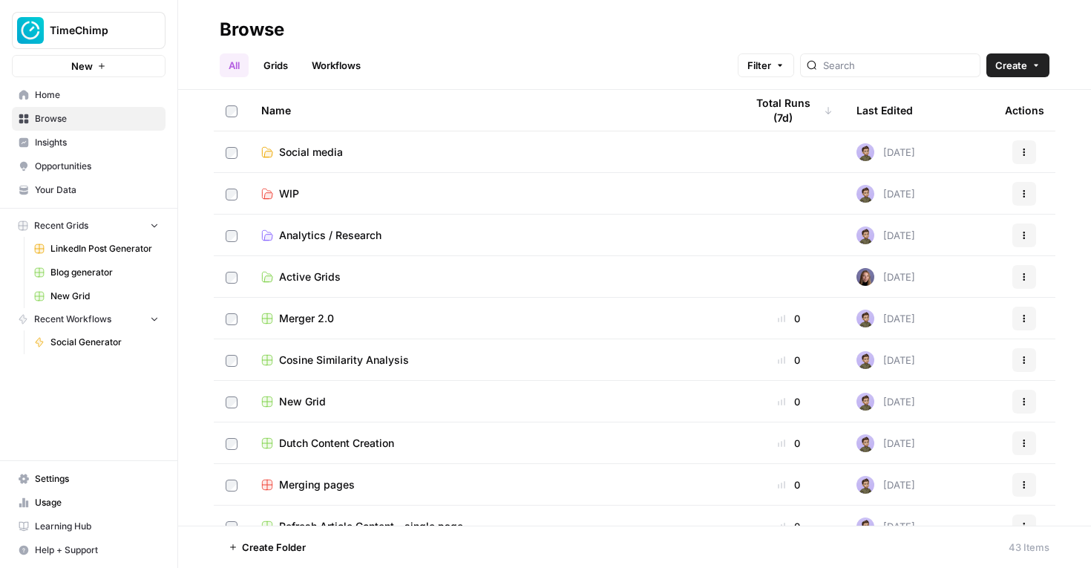
click at [290, 197] on span "WIP" at bounding box center [289, 193] width 20 height 15
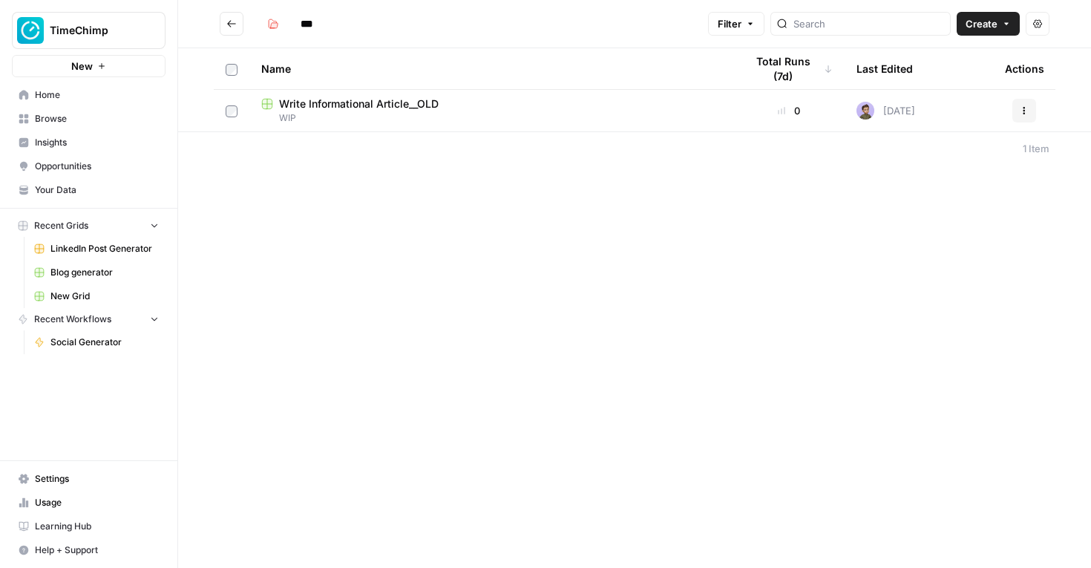
click at [232, 22] on icon "Go back" at bounding box center [231, 24] width 10 height 10
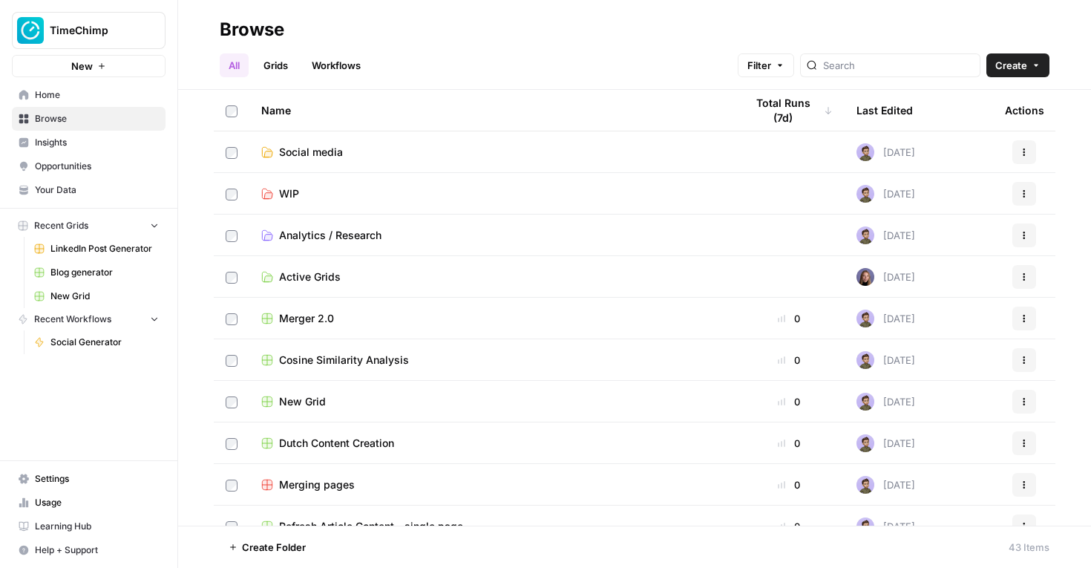
click at [299, 238] on span "Analytics / Research" at bounding box center [330, 235] width 102 height 15
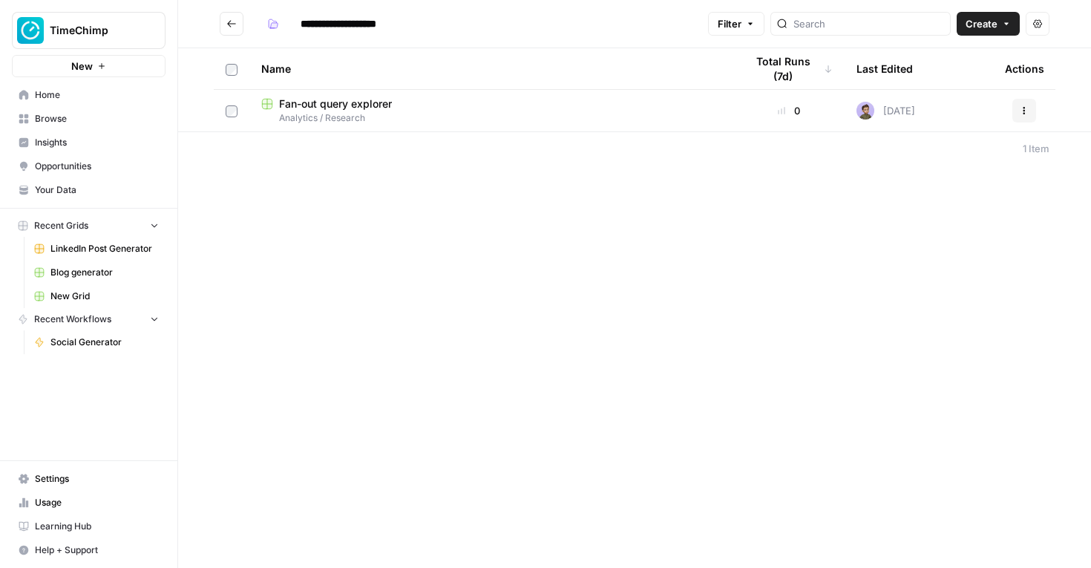
click at [236, 23] on icon "Go back" at bounding box center [231, 24] width 10 height 10
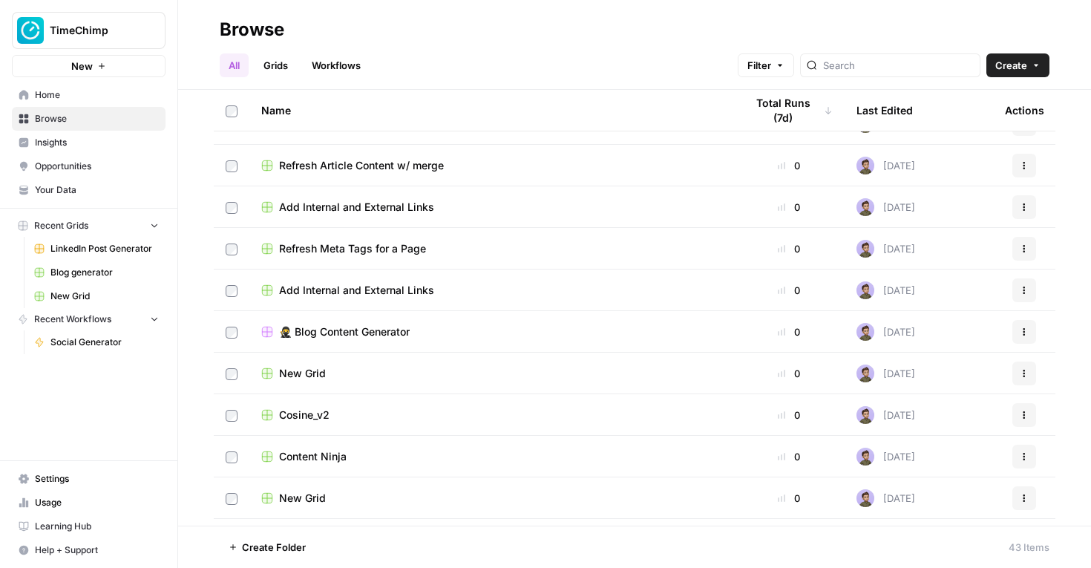
scroll to position [389, 0]
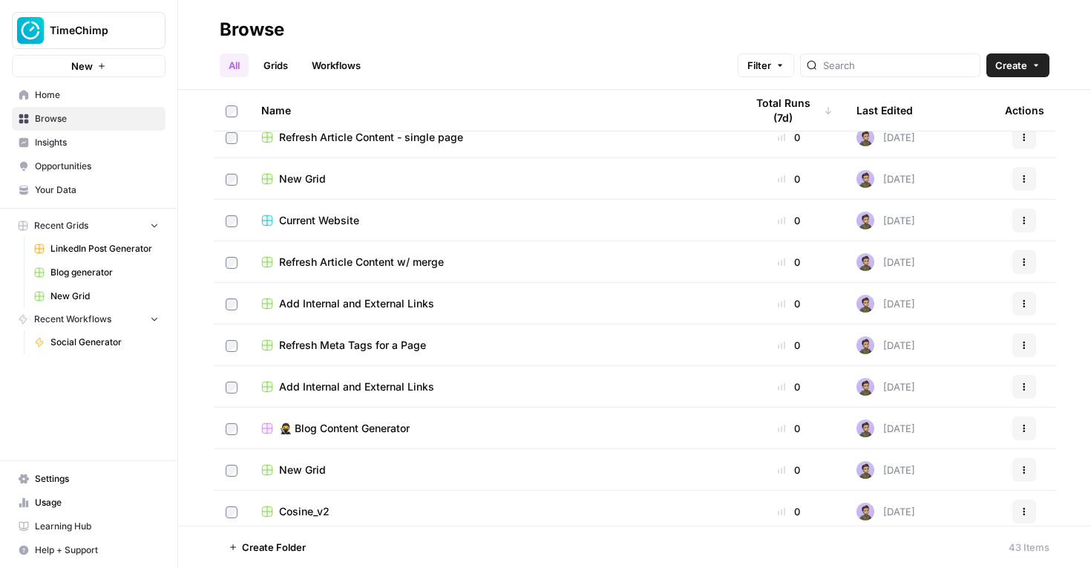
click at [349, 216] on span "Current Website" at bounding box center [319, 220] width 80 height 15
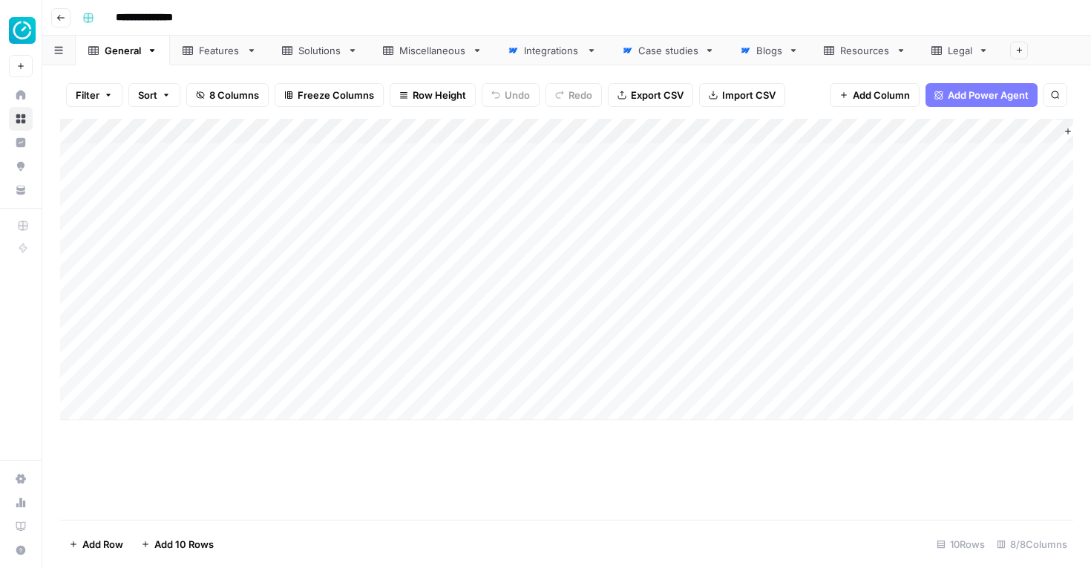
click at [63, 14] on icon "button" at bounding box center [60, 17] width 9 height 9
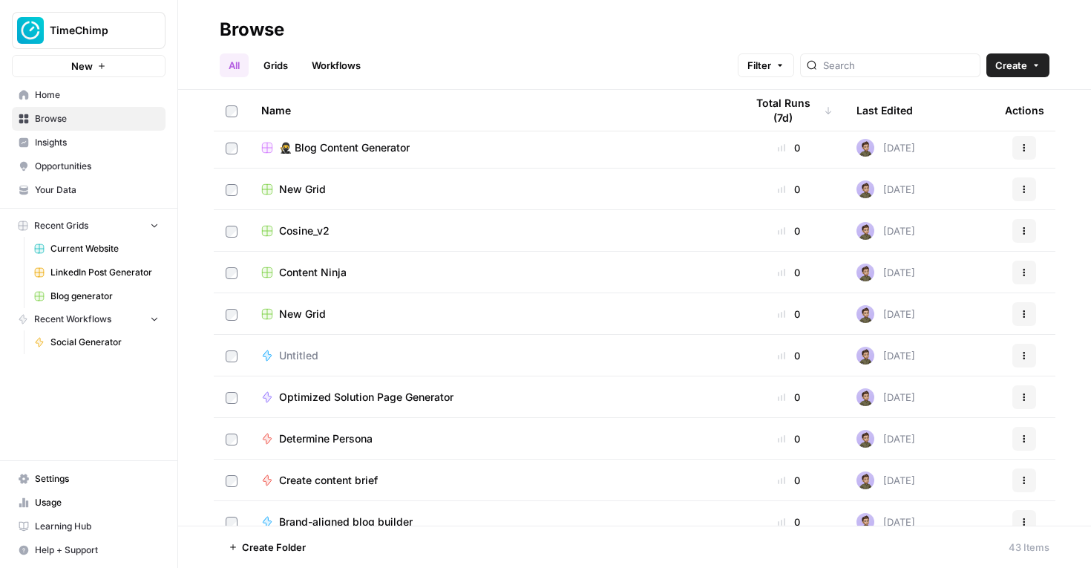
scroll to position [607, 0]
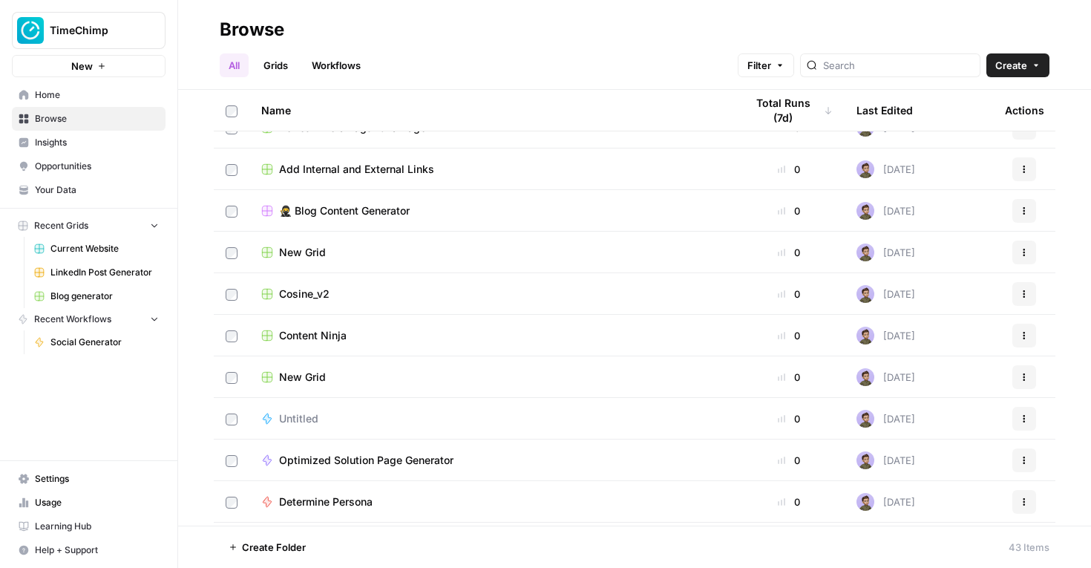
click at [330, 333] on span "Content Ninja" at bounding box center [313, 335] width 68 height 15
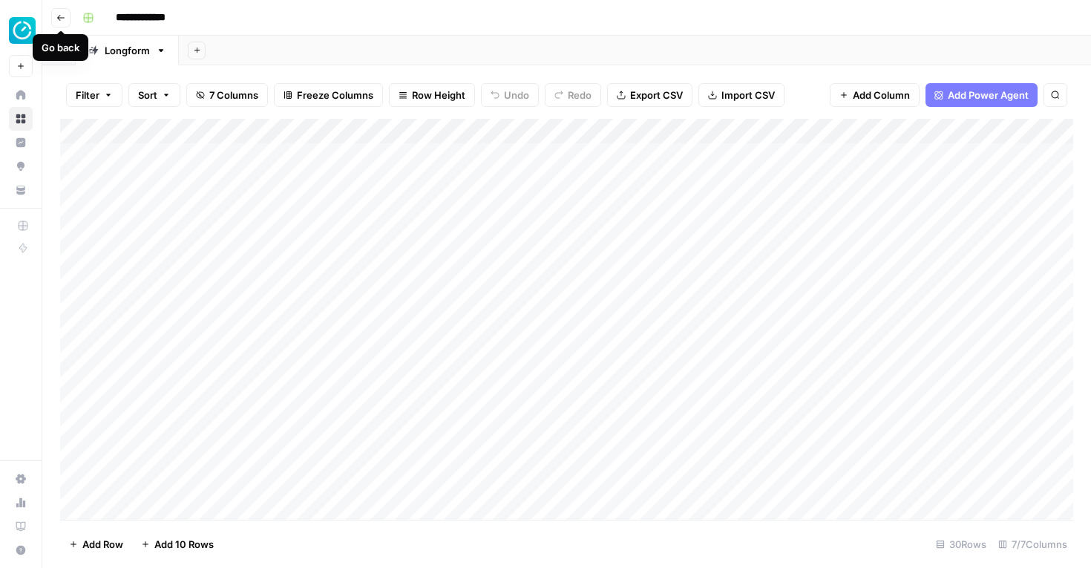
click at [65, 21] on button "Go back" at bounding box center [60, 17] width 19 height 19
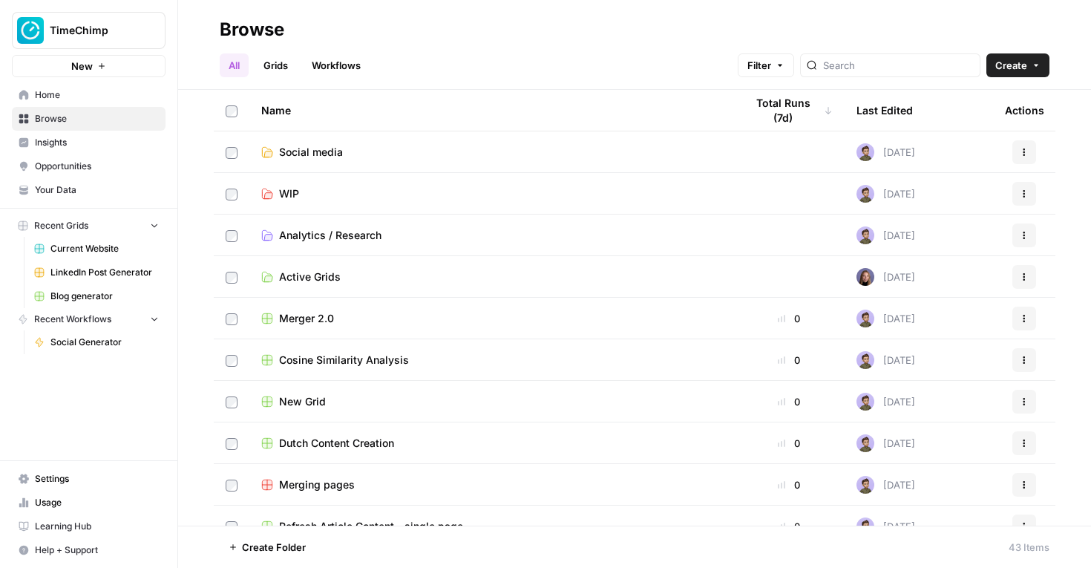
click at [307, 316] on span "Merger 2.0" at bounding box center [306, 318] width 55 height 15
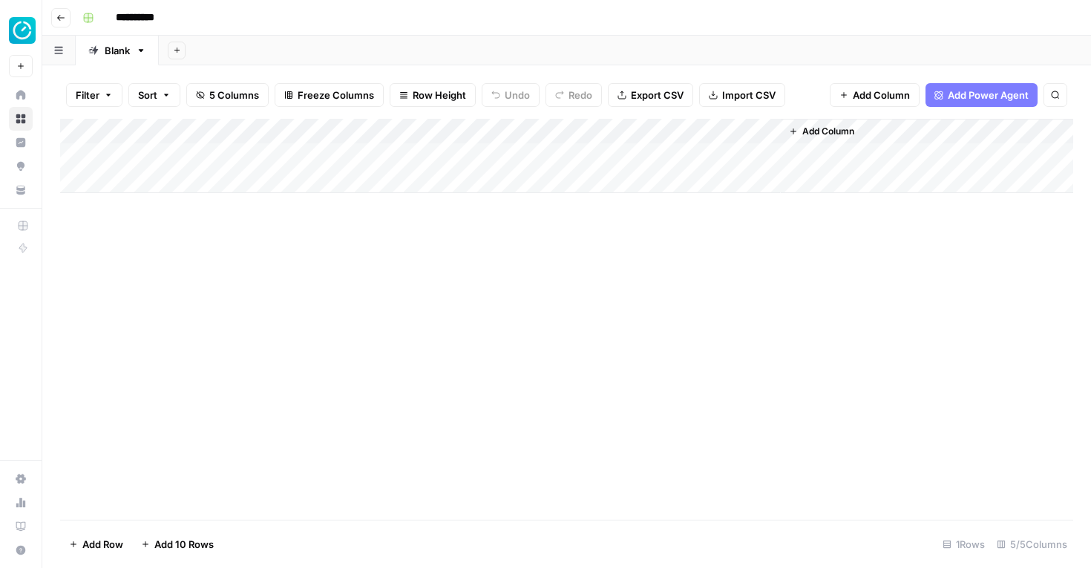
click at [58, 14] on icon "button" at bounding box center [60, 17] width 9 height 9
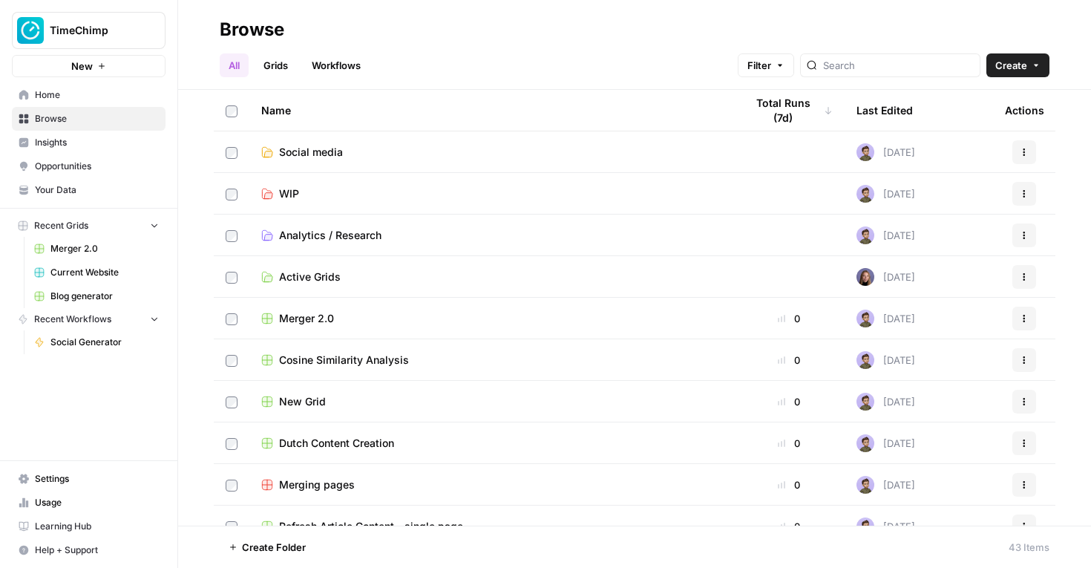
click at [324, 281] on span "Active Grids" at bounding box center [310, 276] width 62 height 15
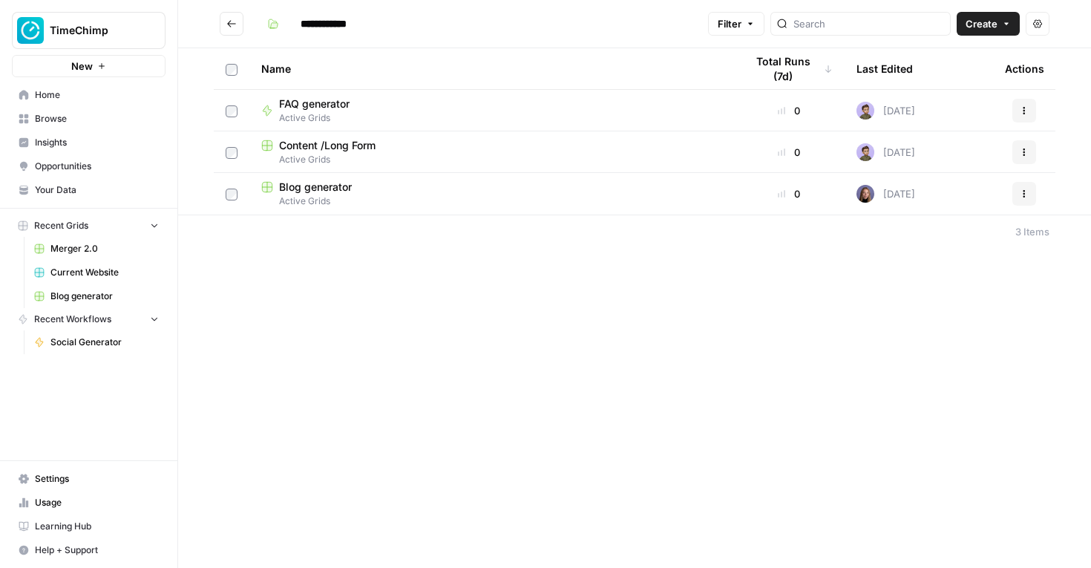
click at [340, 101] on span "FAQ generator" at bounding box center [314, 104] width 71 height 15
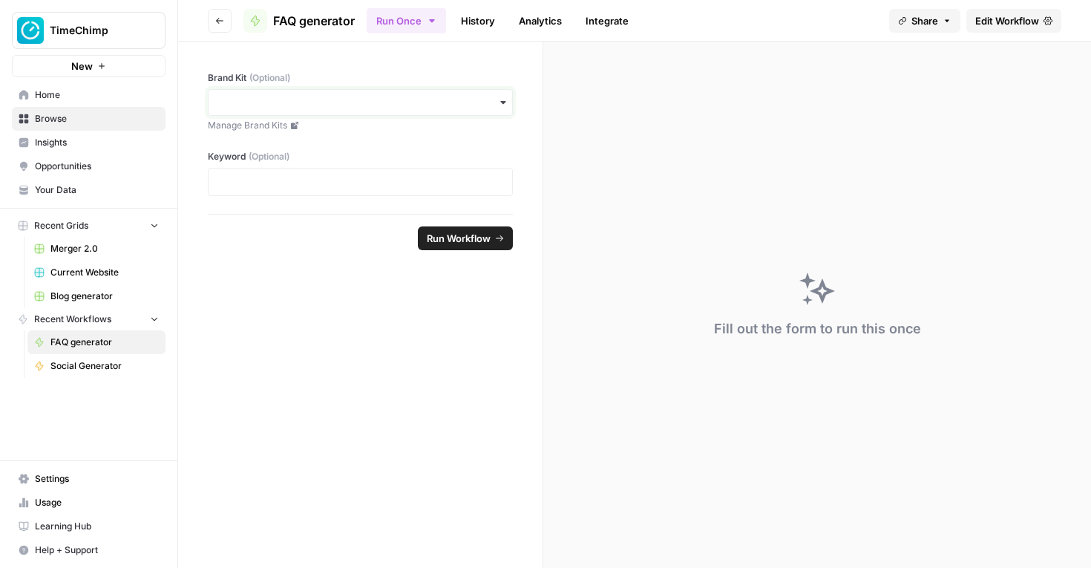
click at [239, 97] on input "Brand Kit (Optional)" at bounding box center [361, 102] width 286 height 15
click at [180, 151] on div "Brand Kit (Optional) Manage Brand Kits Keyword (Optional)" at bounding box center [360, 128] width 365 height 172
click at [258, 171] on div at bounding box center [360, 182] width 305 height 28
click at [258, 182] on p at bounding box center [361, 181] width 286 height 15
click at [221, 19] on icon "button" at bounding box center [219, 20] width 9 height 9
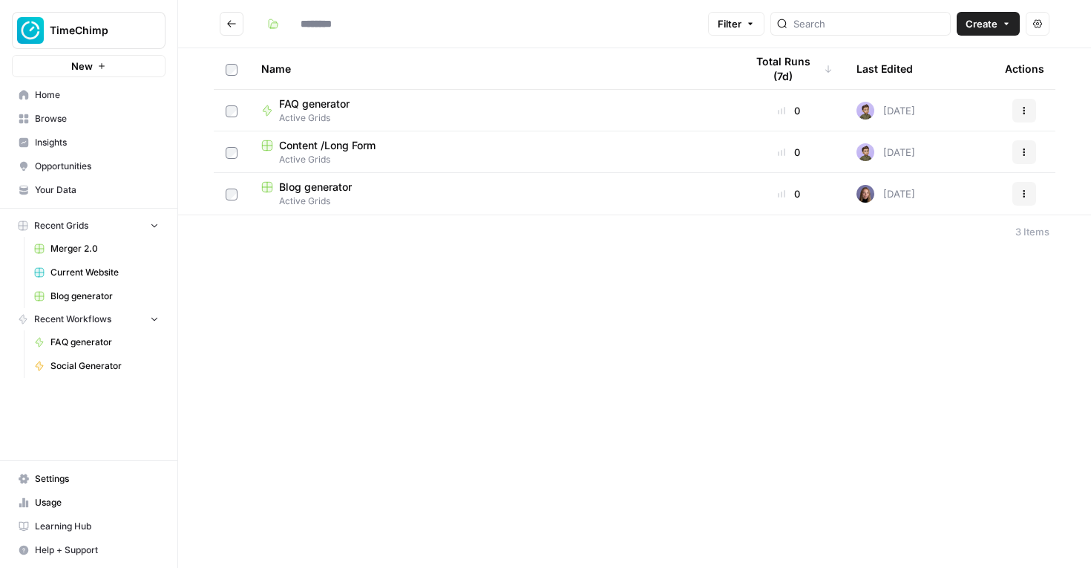
type input "**********"
click at [333, 146] on span "Content /Long Form" at bounding box center [327, 145] width 97 height 15
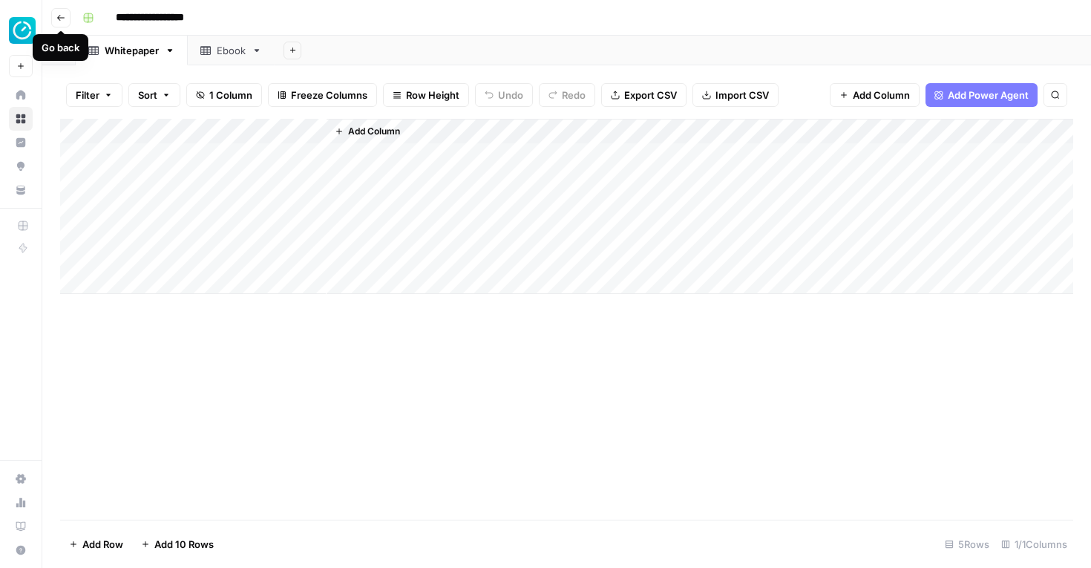
click at [59, 18] on icon "button" at bounding box center [60, 17] width 9 height 9
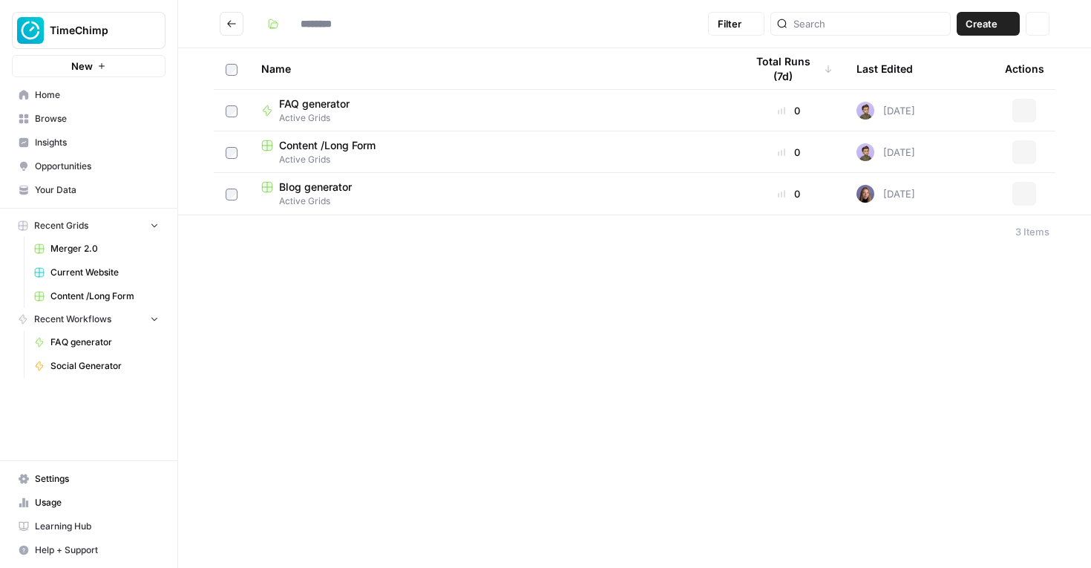
type input "**********"
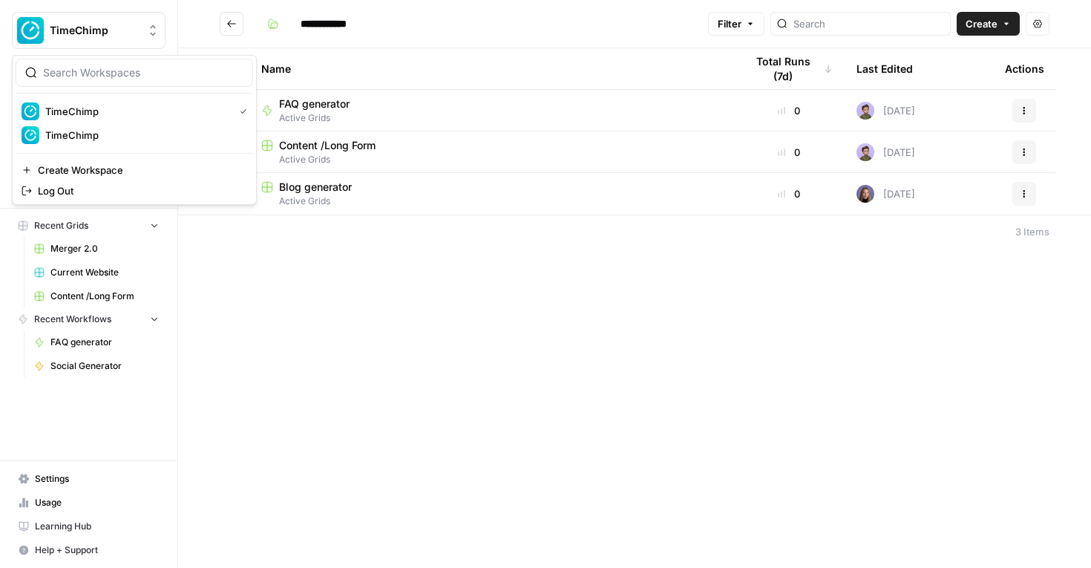
click at [59, 18] on button "TimeChimp" at bounding box center [89, 30] width 154 height 37
click at [244, 5] on header "**********" at bounding box center [634, 24] width 913 height 48
click at [237, 14] on button "Go back" at bounding box center [232, 24] width 24 height 24
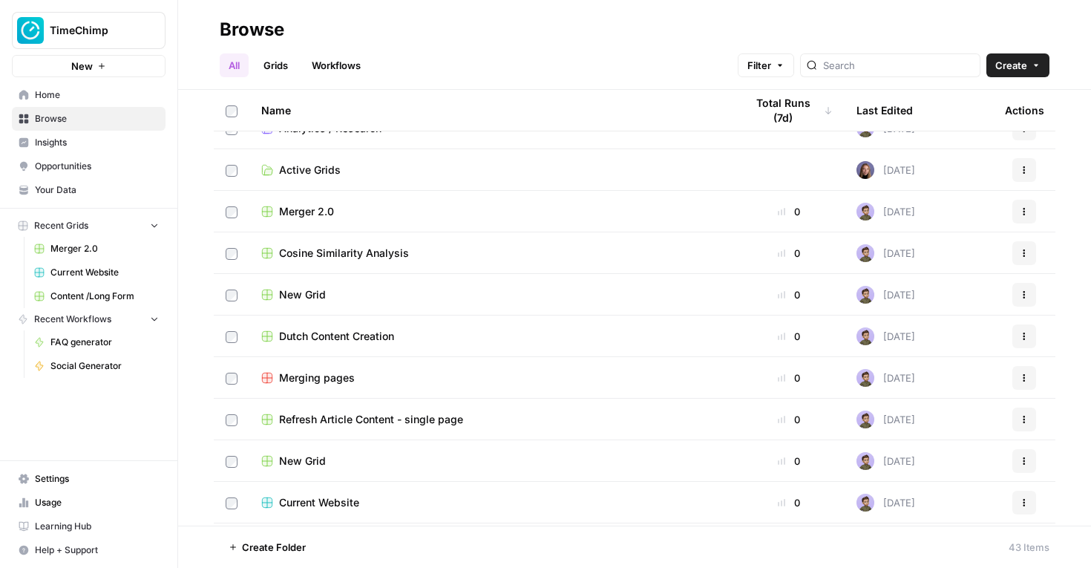
scroll to position [115, 0]
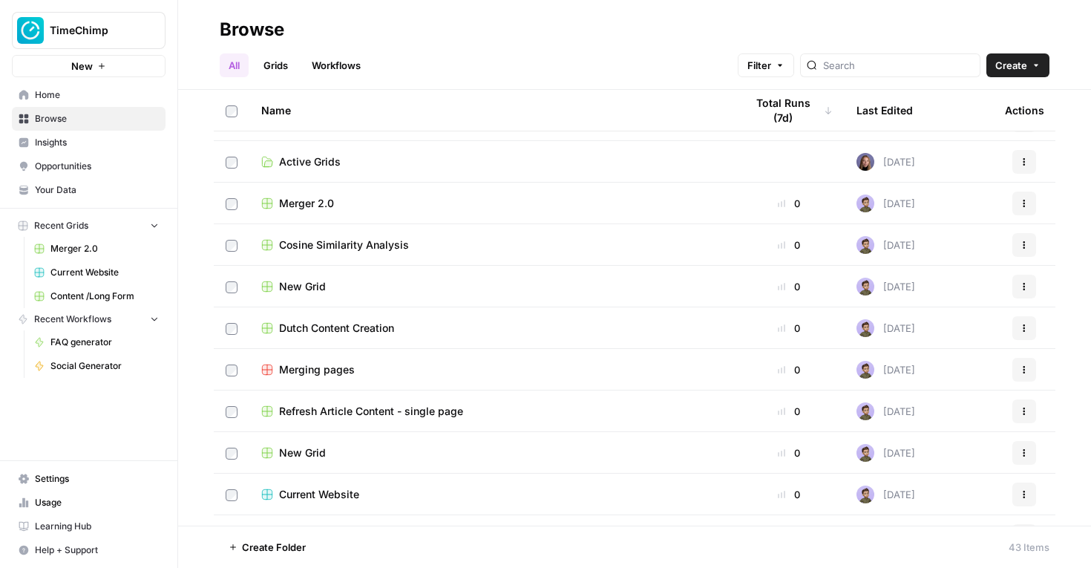
click at [336, 342] on td "Dutch Content Creation" at bounding box center [491, 327] width 484 height 41
click at [336, 323] on span "Dutch Content Creation" at bounding box center [336, 328] width 115 height 15
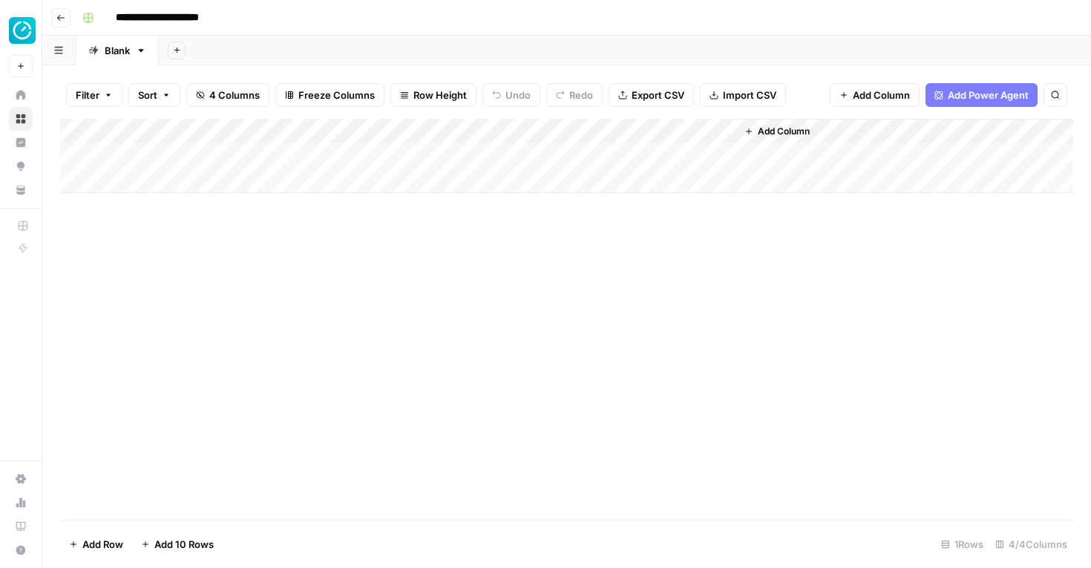
click at [66, 17] on button "Go back" at bounding box center [60, 17] width 19 height 19
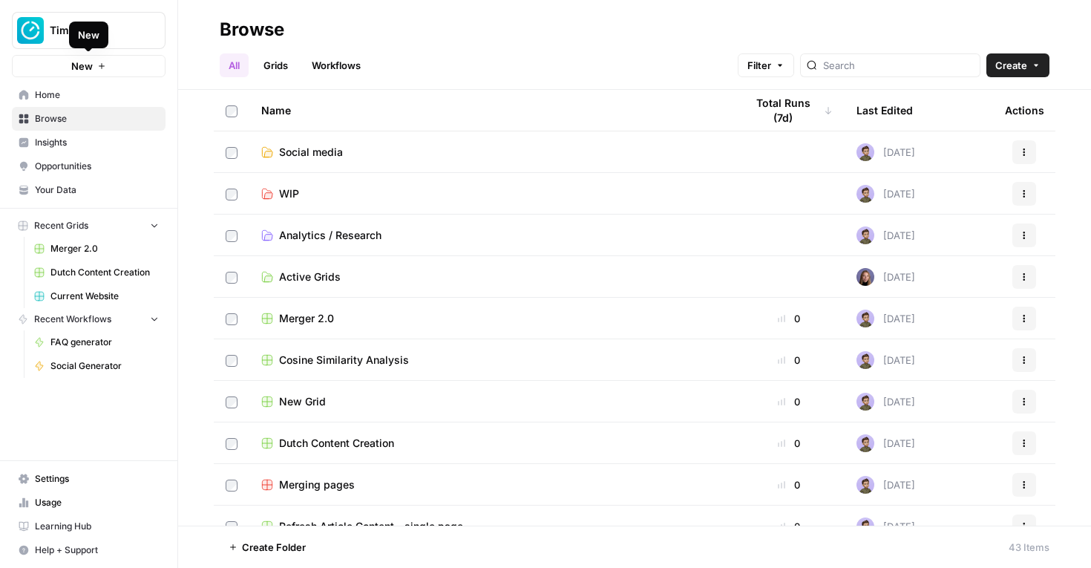
click at [102, 38] on div "New" at bounding box center [88, 35] width 39 height 27
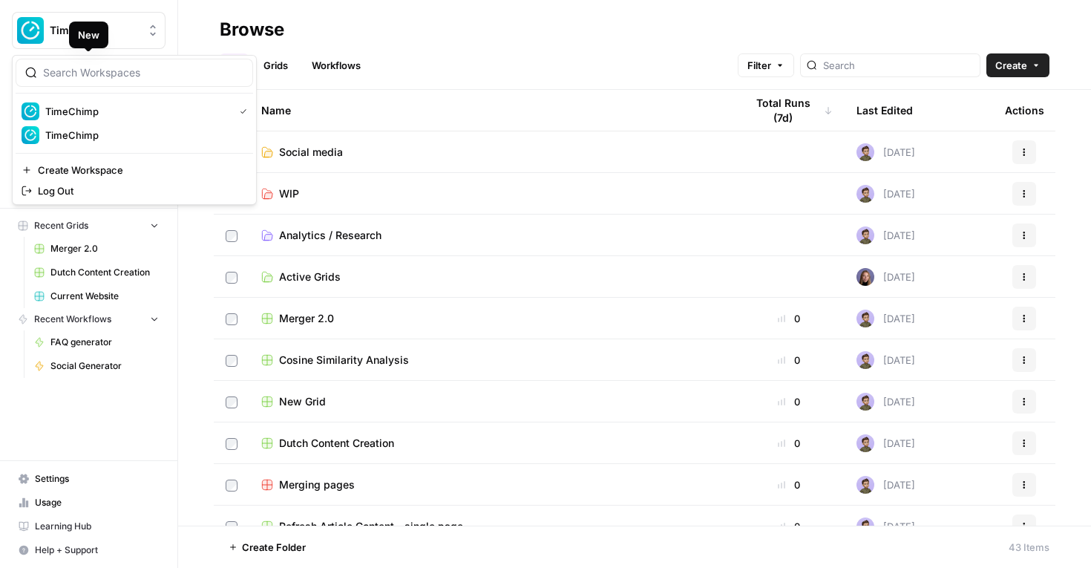
click at [163, 32] on button "TimeChimp" at bounding box center [89, 30] width 154 height 37
click at [85, 140] on span "TimeChimp" at bounding box center [143, 135] width 196 height 15
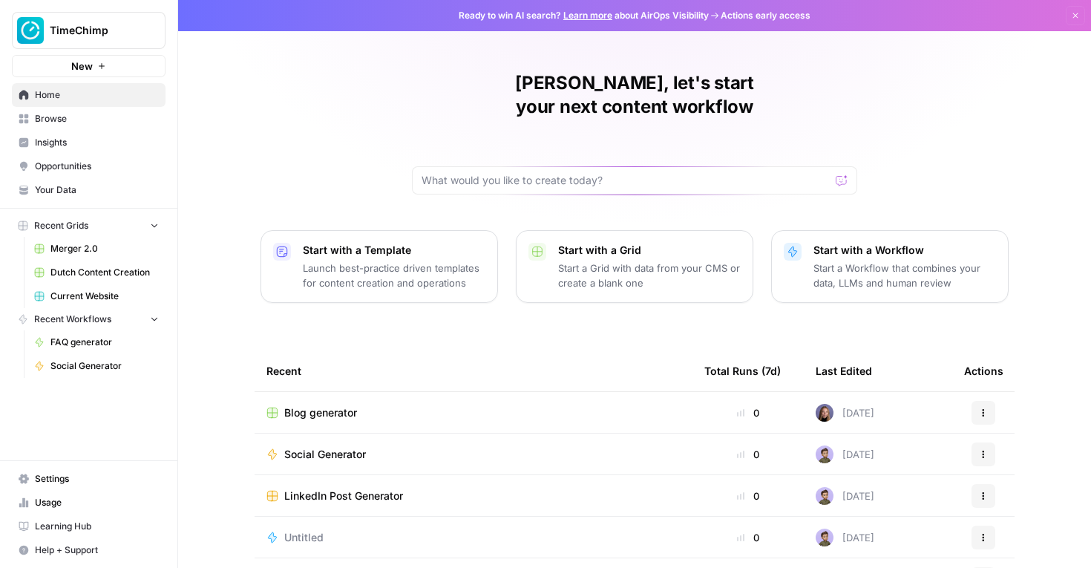
click at [62, 480] on span "Settings" at bounding box center [97, 478] width 124 height 13
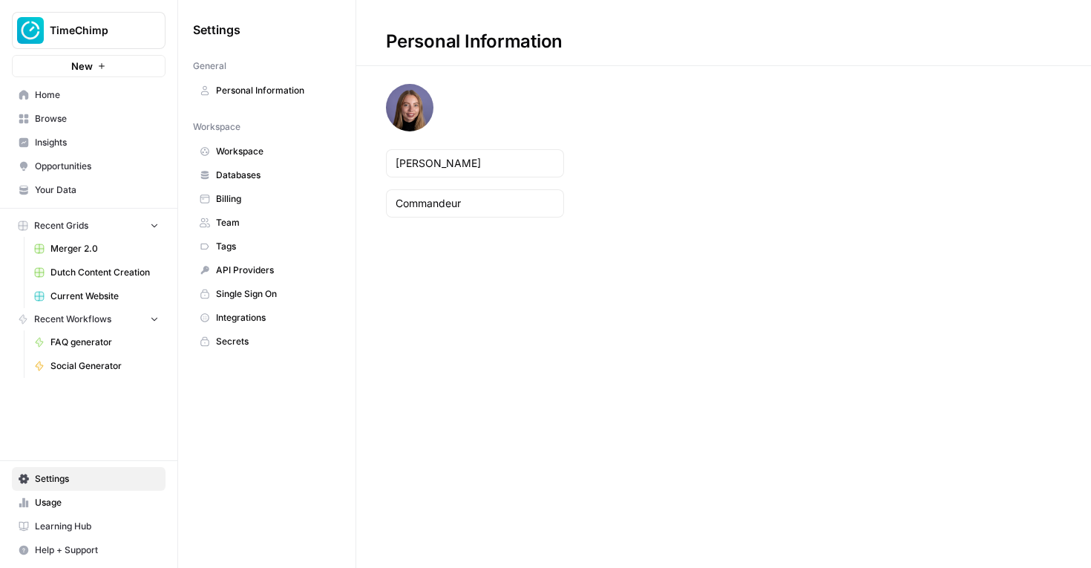
click at [250, 239] on link "Tags" at bounding box center [267, 247] width 148 height 24
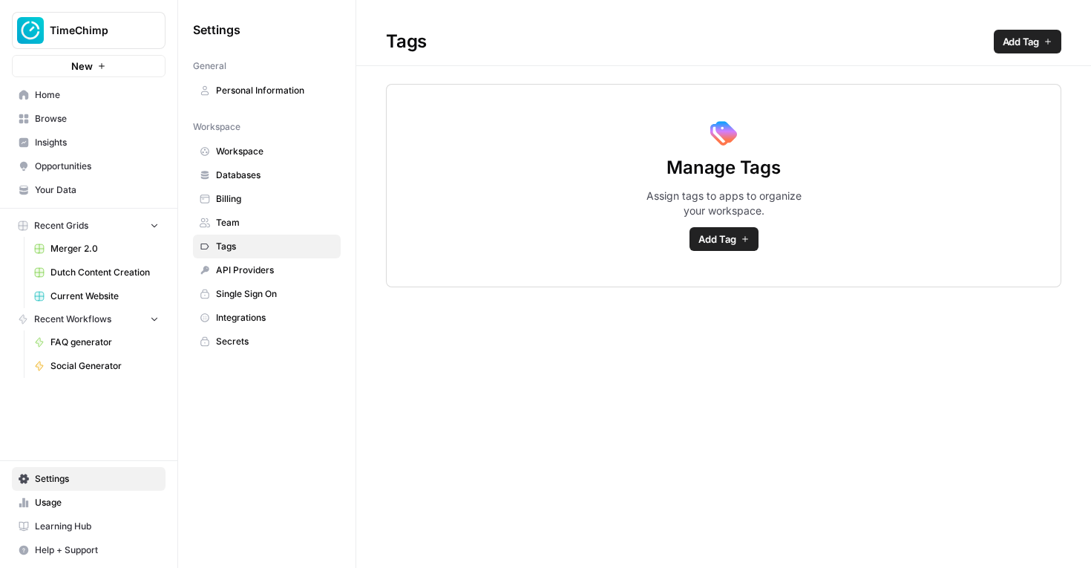
click at [716, 242] on span "Add Tag" at bounding box center [718, 239] width 38 height 15
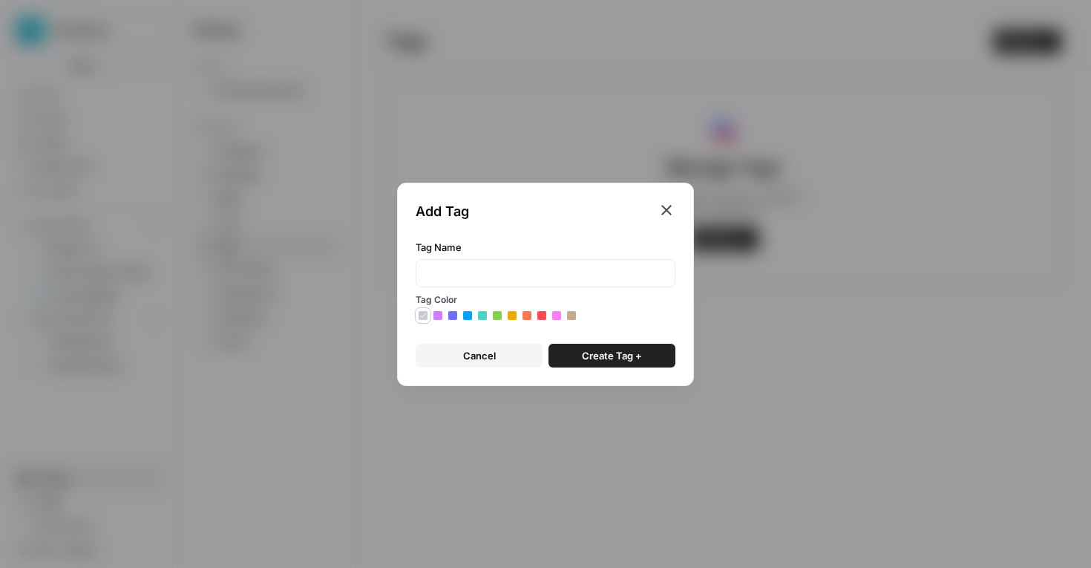
click at [558, 314] on icon at bounding box center [556, 315] width 7 height 7
click at [506, 271] on input "Tag Name" at bounding box center [545, 273] width 241 height 15
type input "Test"
click at [578, 359] on button "Create Tag +" at bounding box center [612, 356] width 127 height 24
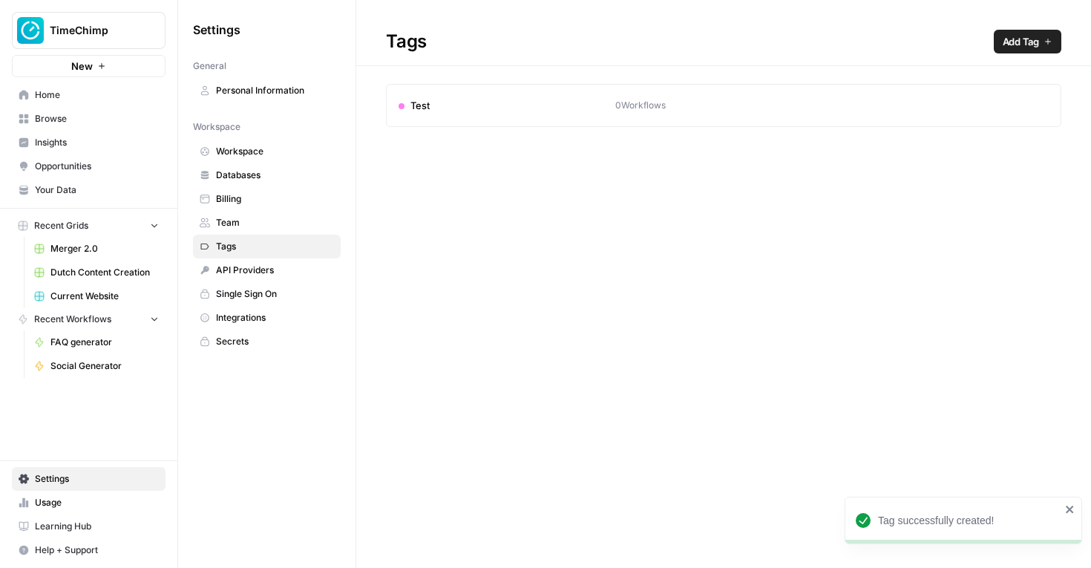
click at [424, 107] on div "Test" at bounding box center [507, 105] width 217 height 15
click at [262, 151] on span "Workspace" at bounding box center [275, 151] width 118 height 13
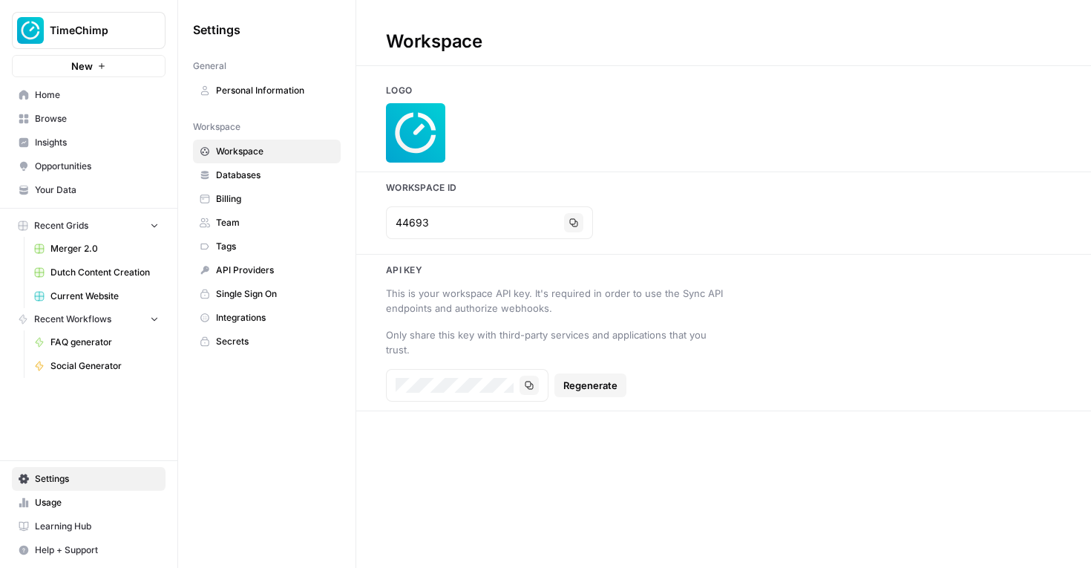
click at [230, 246] on span "Tags" at bounding box center [275, 246] width 118 height 13
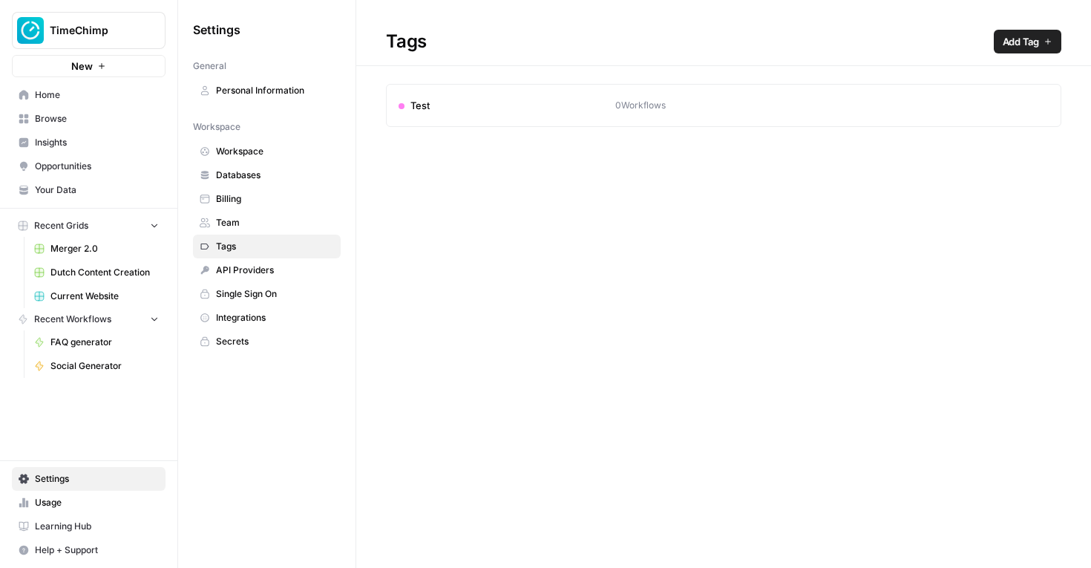
click at [65, 100] on span "Home" at bounding box center [97, 94] width 124 height 13
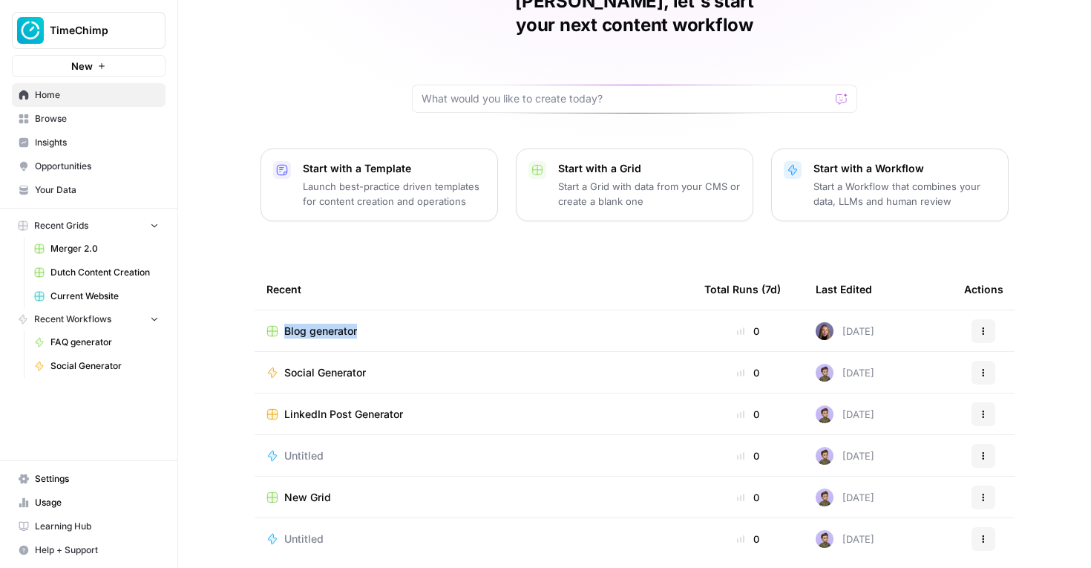
scroll to position [115, 0]
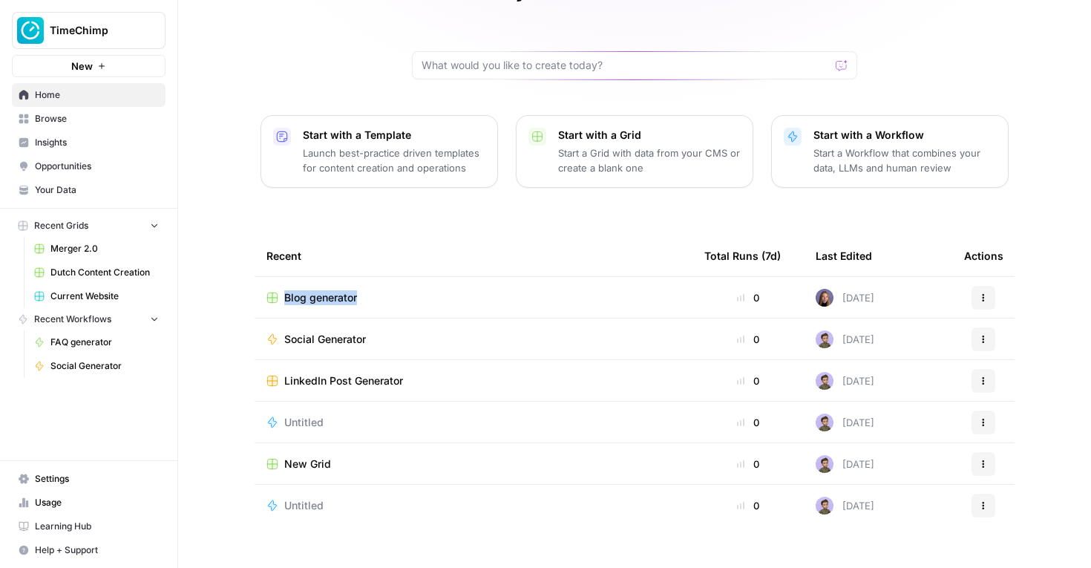
click at [981, 293] on icon "button" at bounding box center [983, 297] width 9 height 9
click at [595, 235] on div "Recent" at bounding box center [474, 255] width 414 height 41
click at [341, 290] on span "Blog generator" at bounding box center [320, 297] width 73 height 15
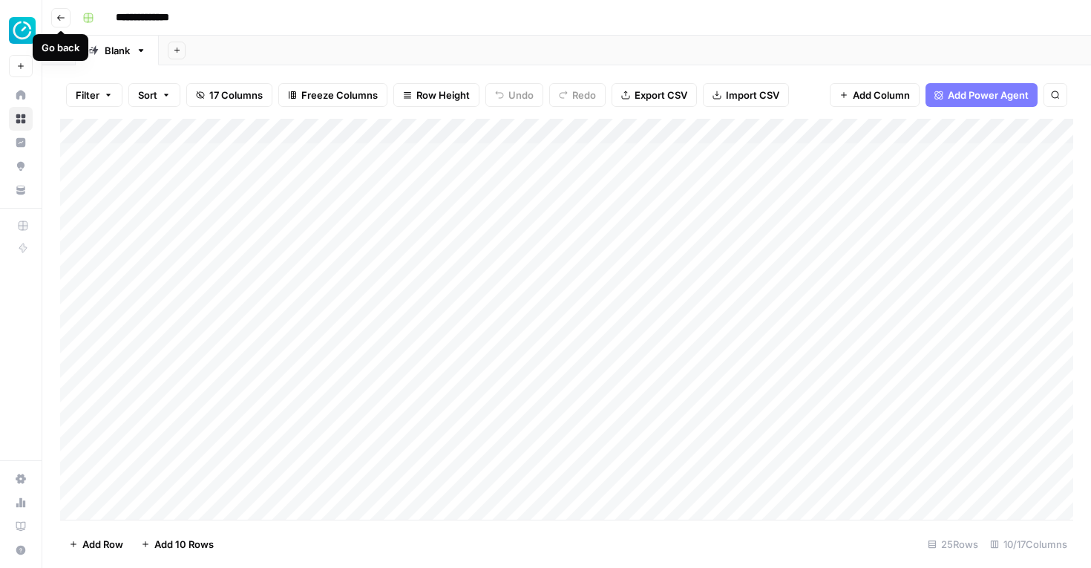
click at [59, 10] on button "Go back" at bounding box center [60, 17] width 19 height 19
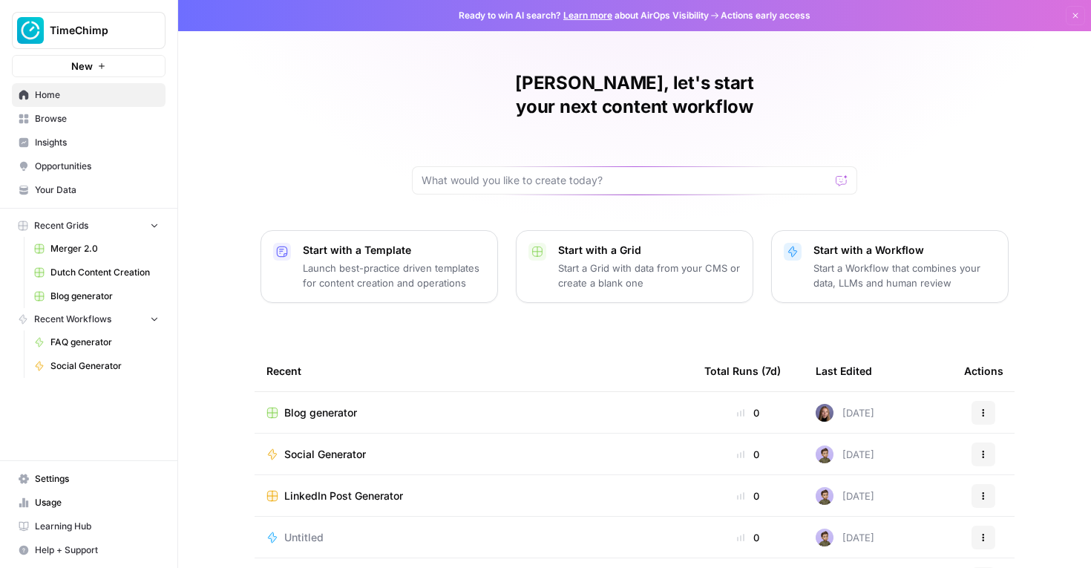
scroll to position [115, 0]
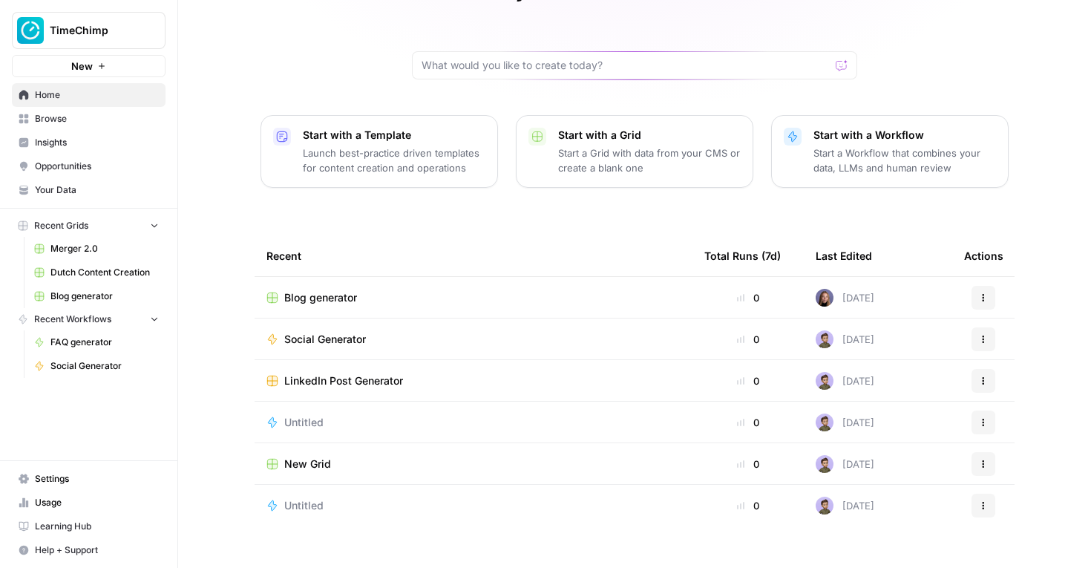
click at [363, 373] on span "LinkedIn Post Generator" at bounding box center [343, 380] width 119 height 15
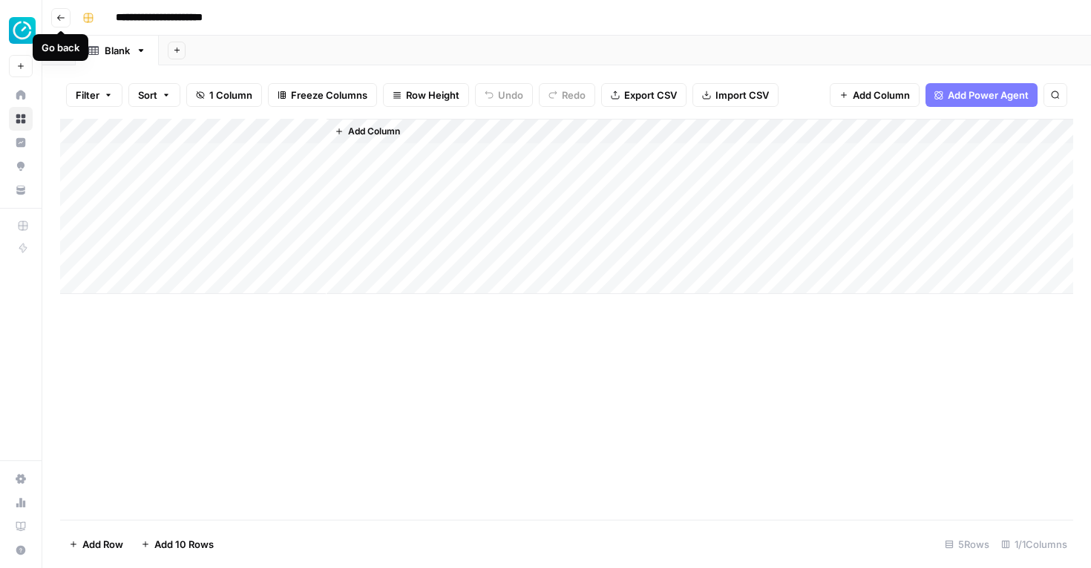
click at [149, 53] on link "Blank" at bounding box center [117, 51] width 83 height 30
click at [142, 51] on icon "button" at bounding box center [141, 50] width 10 height 10
click at [142, 50] on icon "button" at bounding box center [141, 50] width 5 height 3
click at [59, 50] on icon "button" at bounding box center [58, 50] width 8 height 7
click at [62, 17] on icon "button" at bounding box center [60, 18] width 7 height 6
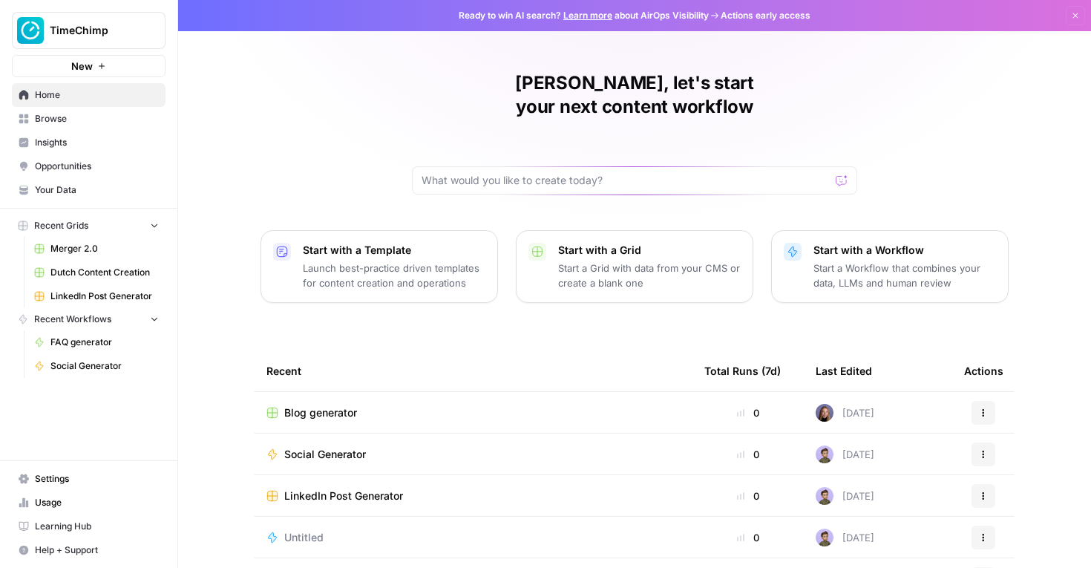
scroll to position [115, 0]
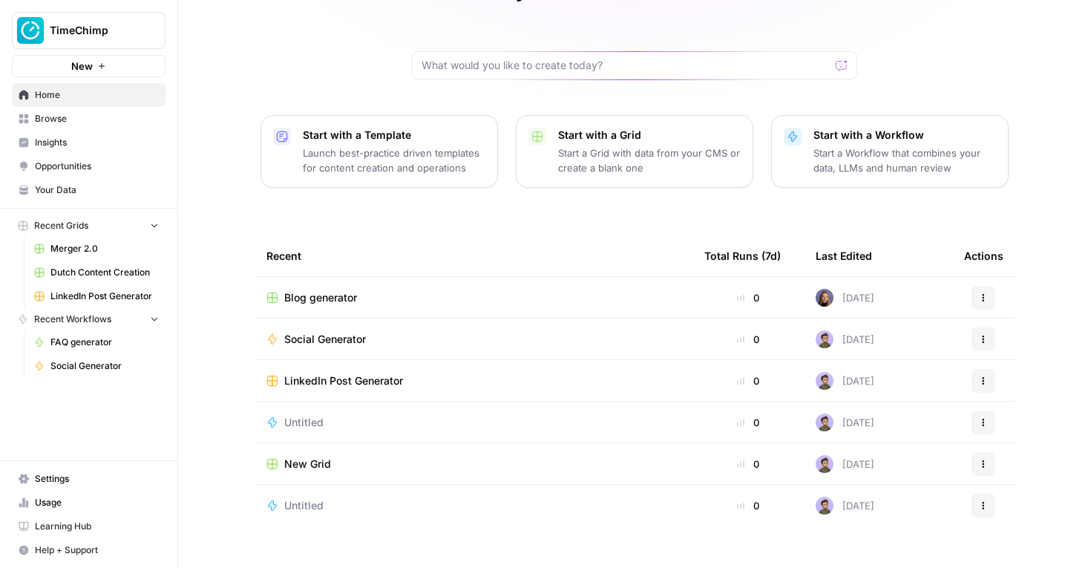
click at [981, 293] on icon "button" at bounding box center [983, 297] width 9 height 9
click at [712, 193] on div "Nikki, let's start your next content workflow Start with a Template Launch best…" at bounding box center [634, 238] width 913 height 707
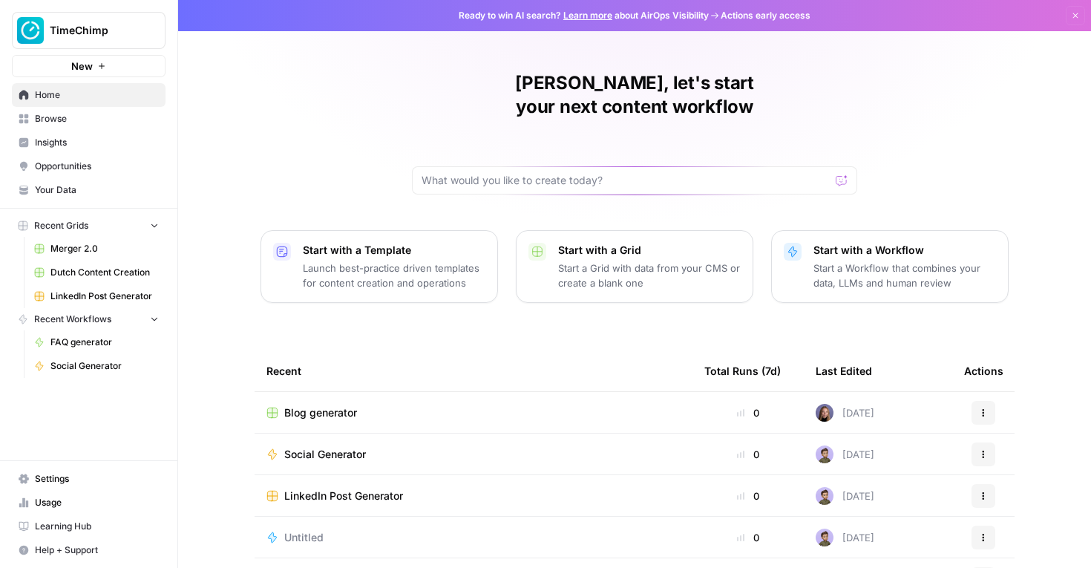
click at [62, 116] on span "Browse" at bounding box center [97, 118] width 124 height 13
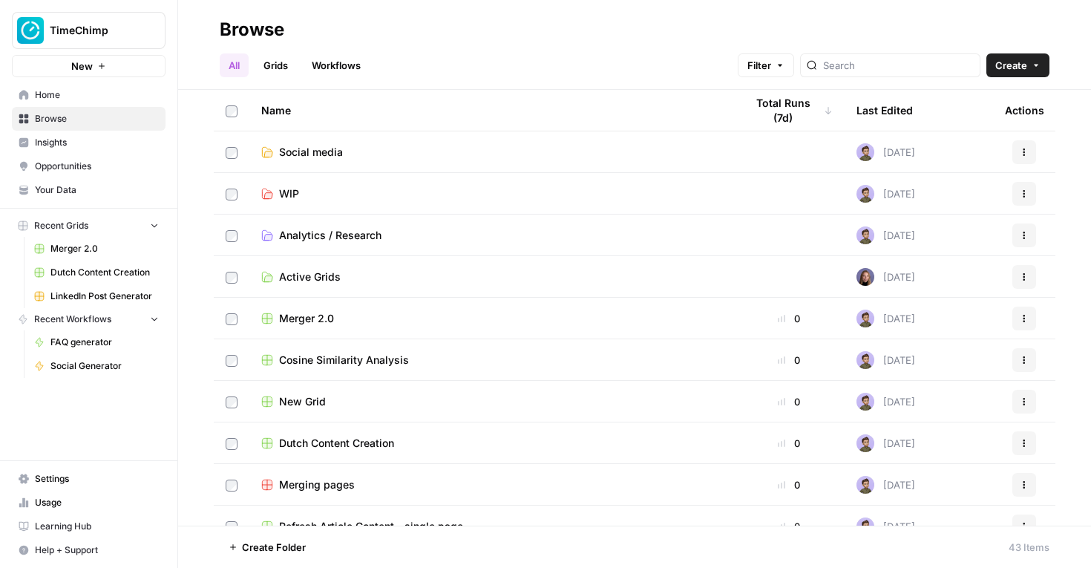
click at [313, 73] on link "Workflows" at bounding box center [336, 65] width 67 height 24
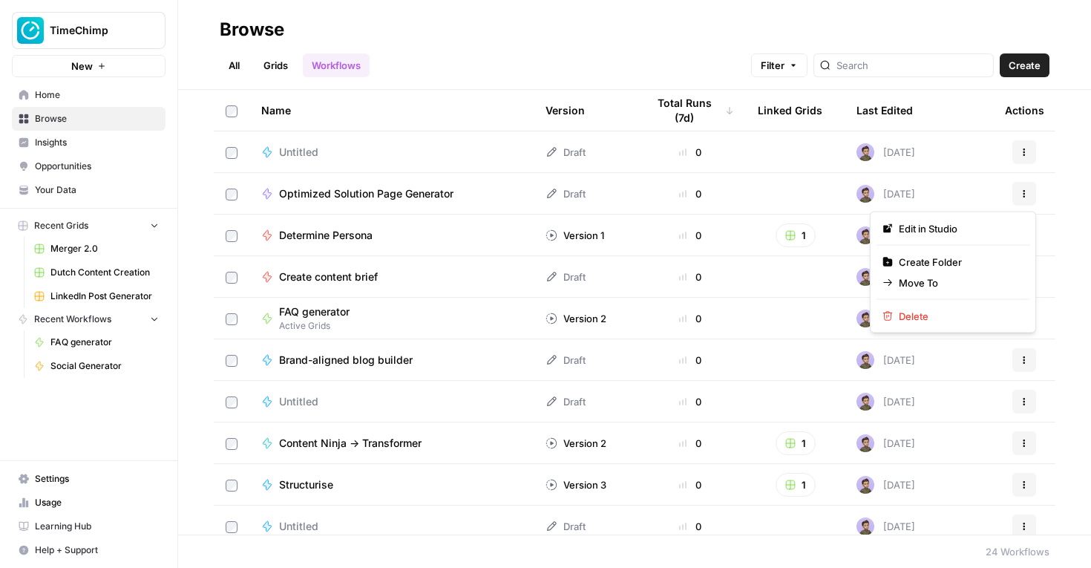
click at [1036, 193] on button "Actions" at bounding box center [1025, 194] width 24 height 24
click at [465, 48] on div "All Grids Workflows Filter Create" at bounding box center [635, 60] width 830 height 36
click at [68, 83] on link "Home" at bounding box center [89, 95] width 154 height 24
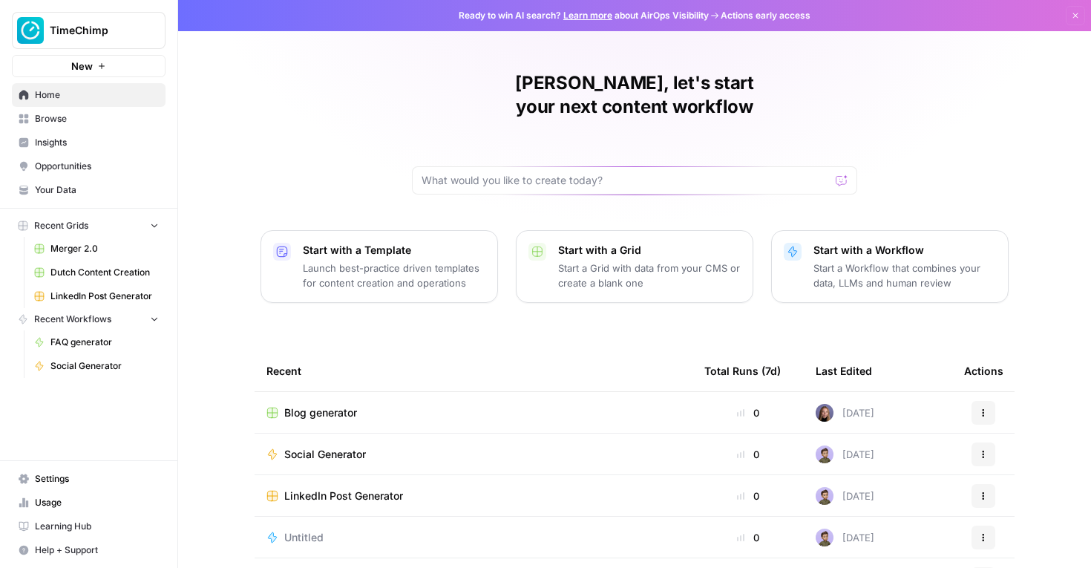
scroll to position [115, 0]
